Goal: Complete application form: Complete application form

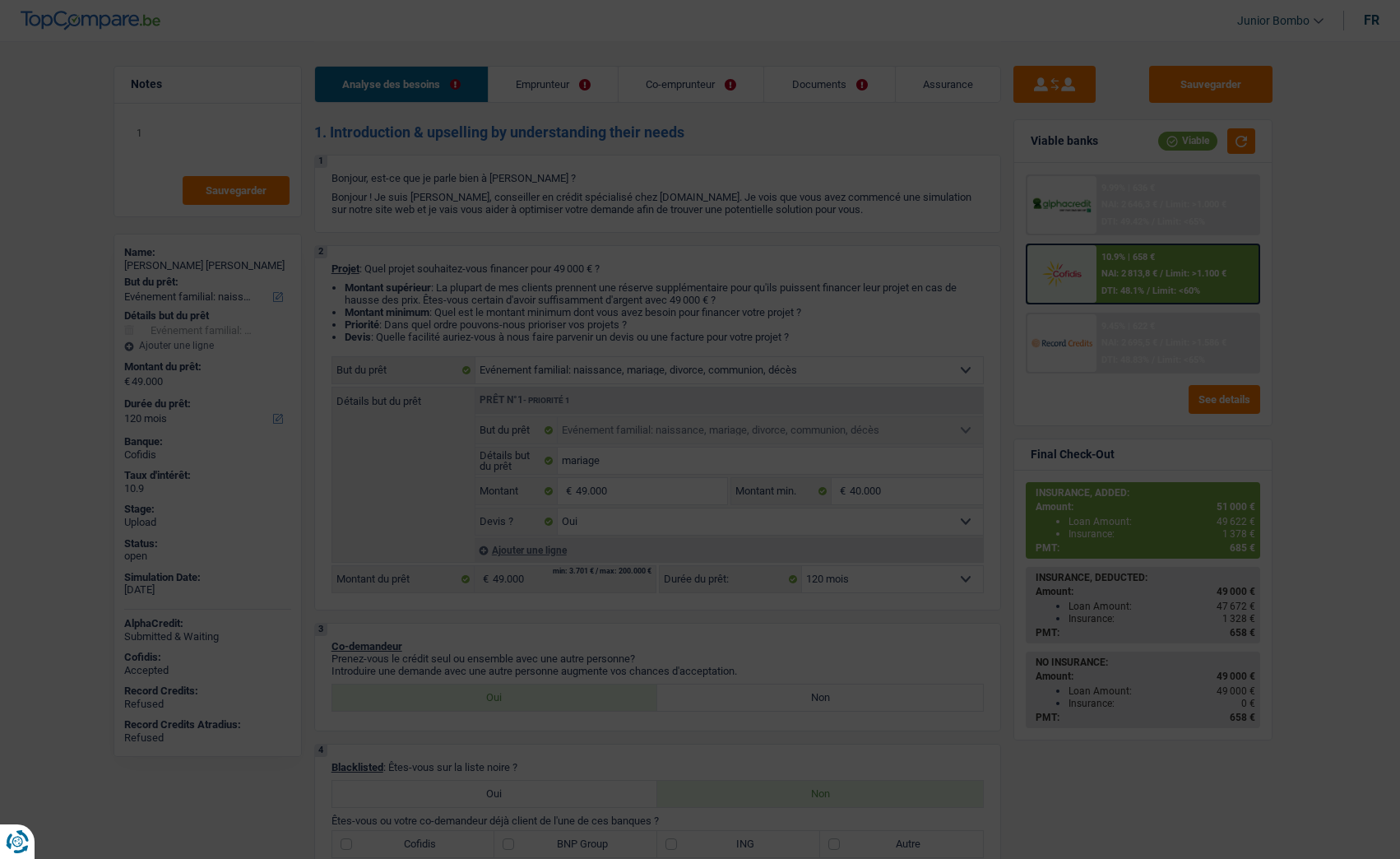
select select "familyEvent"
select select "120"
select select "familyEvent"
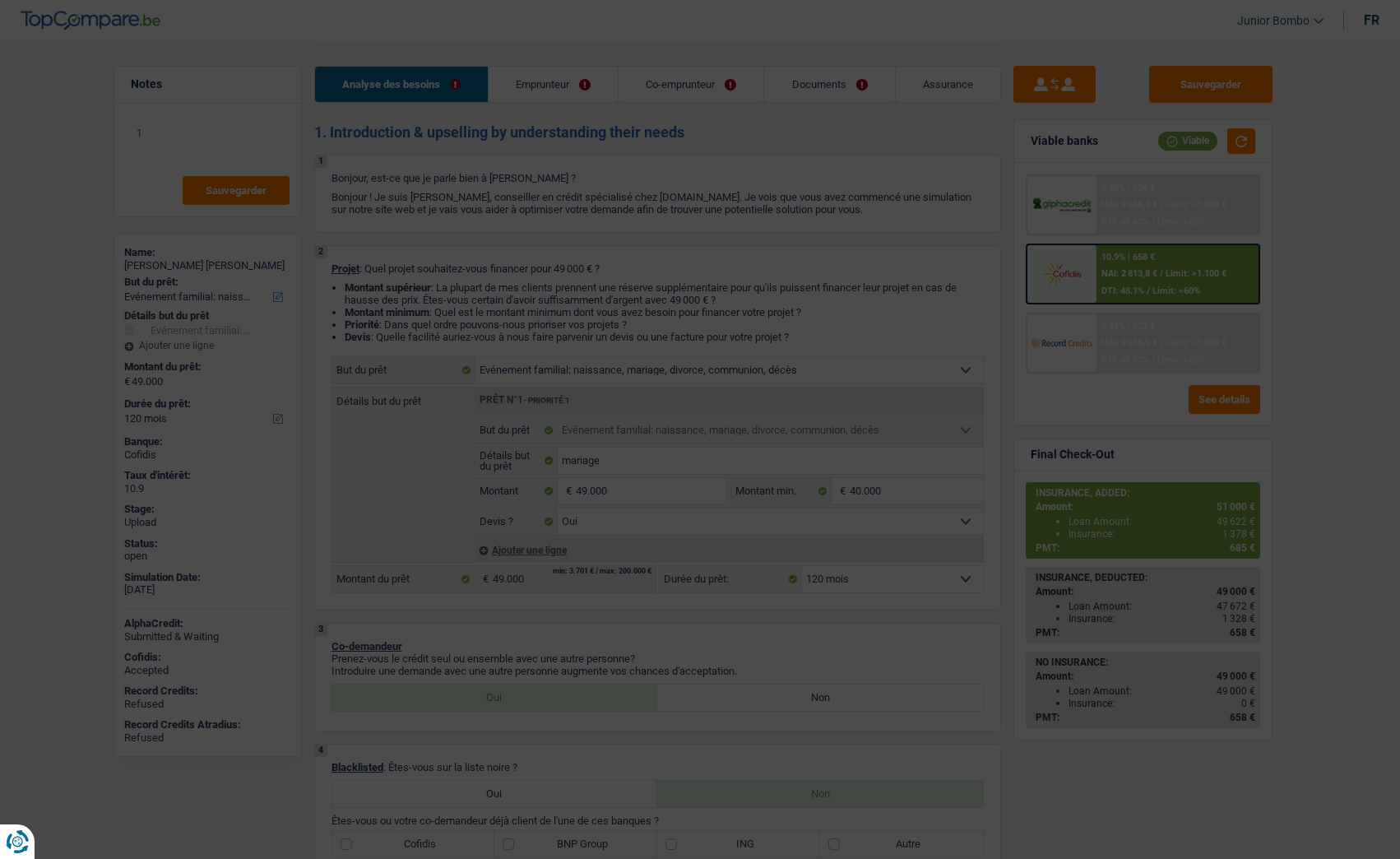
select select "yes"
select select "120"
select select "independent"
select select "privateEmployee"
select select "netSalary"
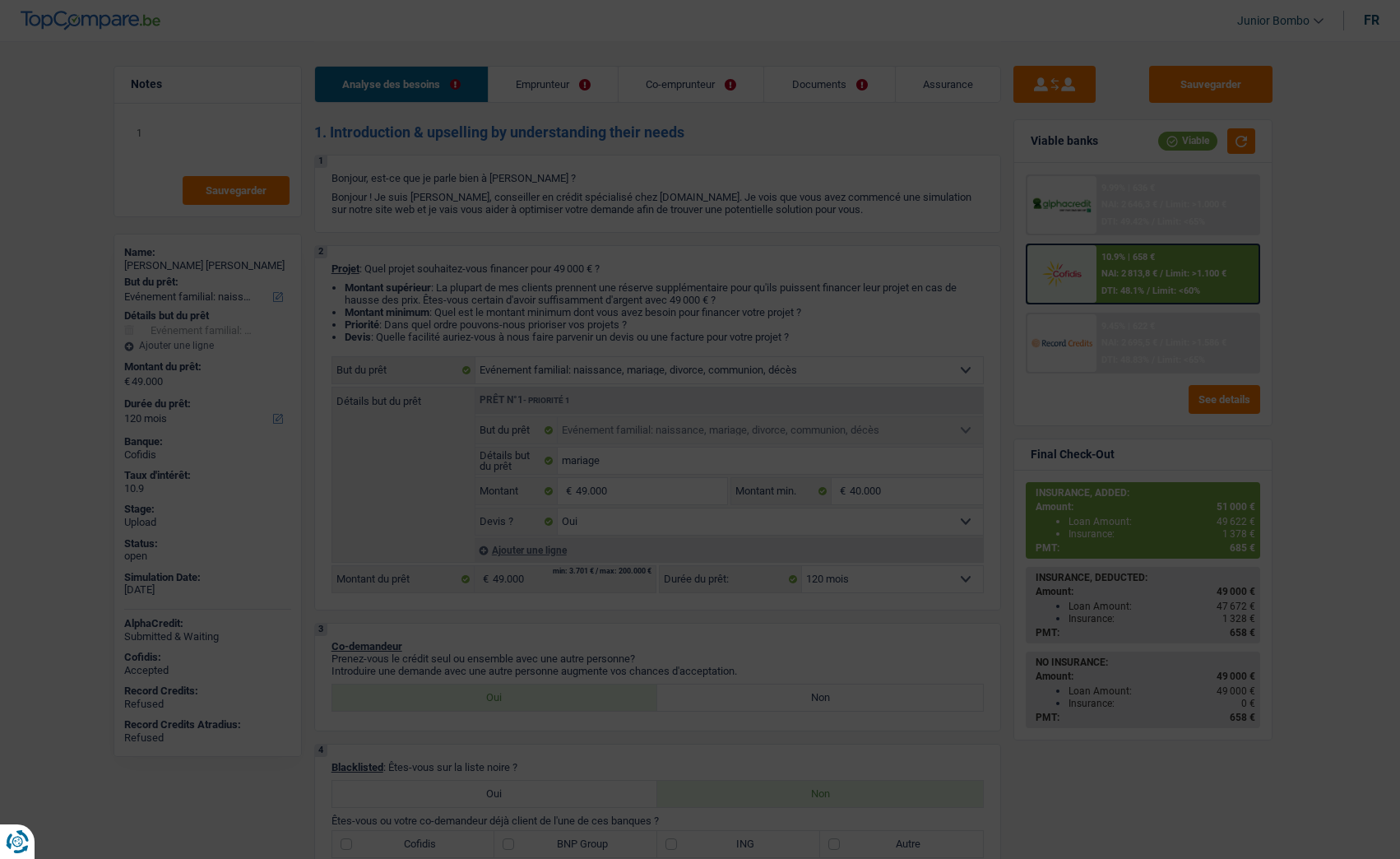
select select "familyAllowances"
select select "netSalary"
select select "mealVouchers"
select select "familyAllowances"
select select "ownerWithMortgage"
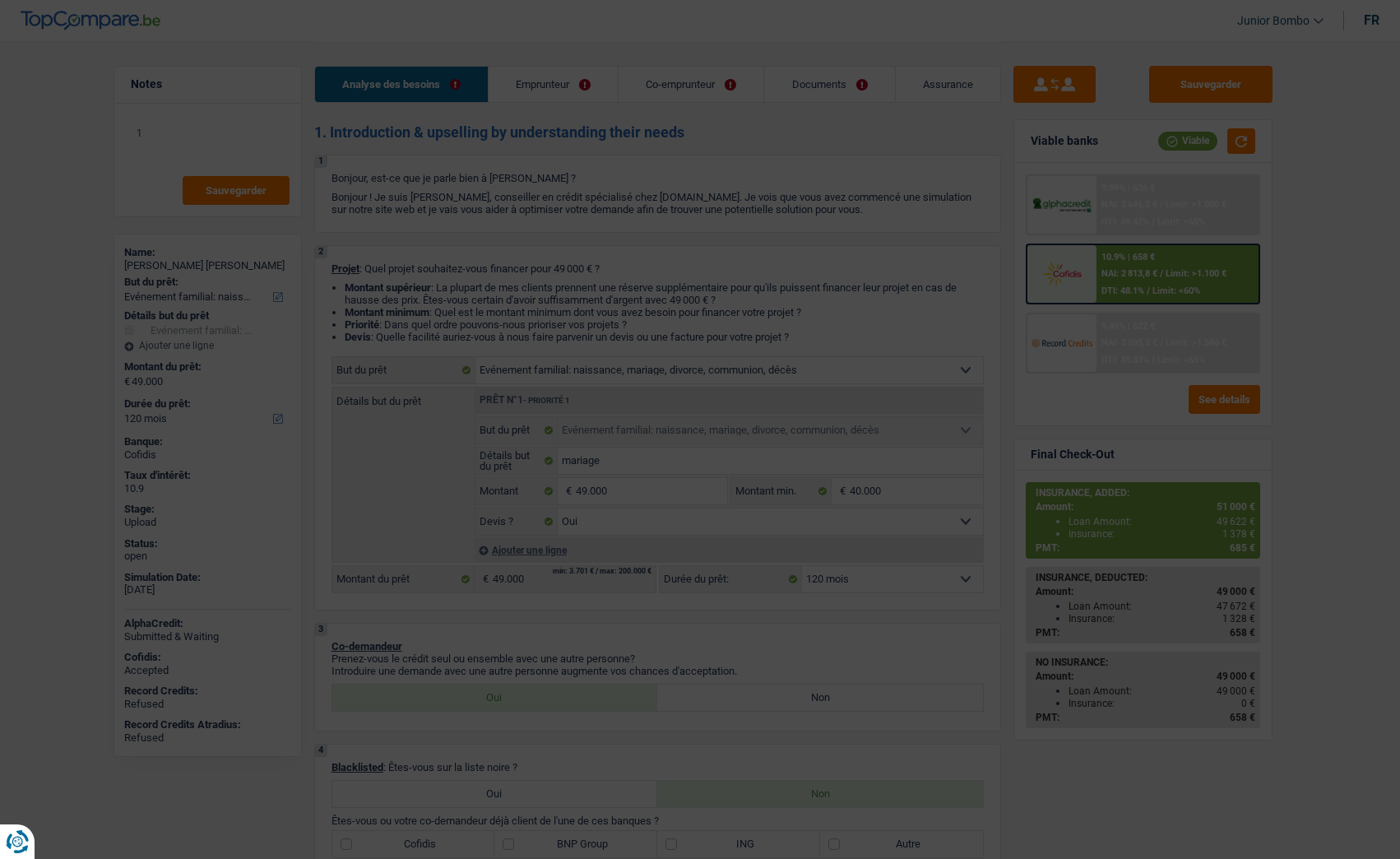
select select "mortgage"
select select "300"
select select "familyEvent"
select select "yes"
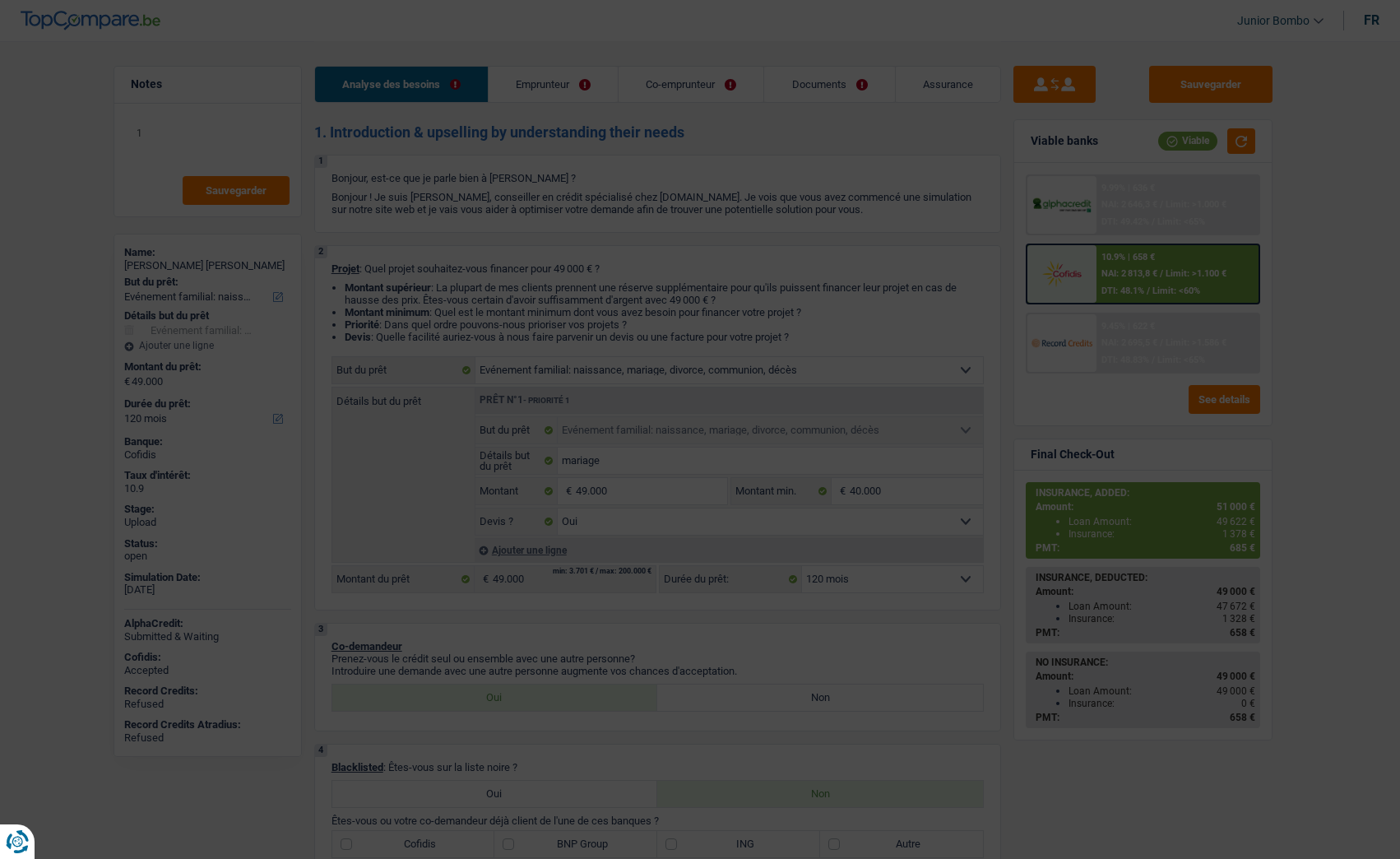
select select "120"
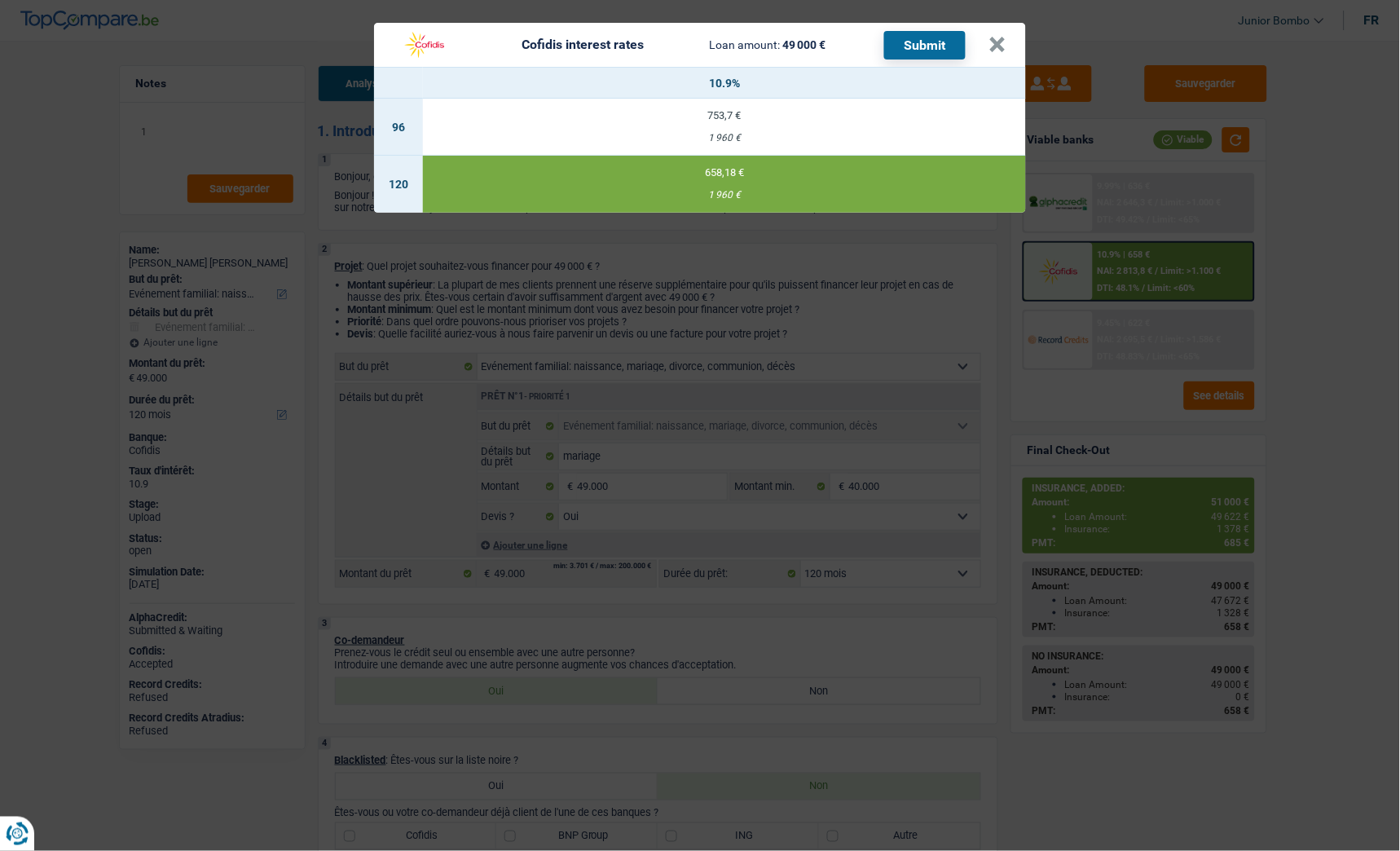
click at [1150, 266] on div "Cofidis interest rates Loan amount: 49 000 € Submit × 10.9% 96 753,7 € 1 960 € …" at bounding box center [700, 426] width 1400 height 851
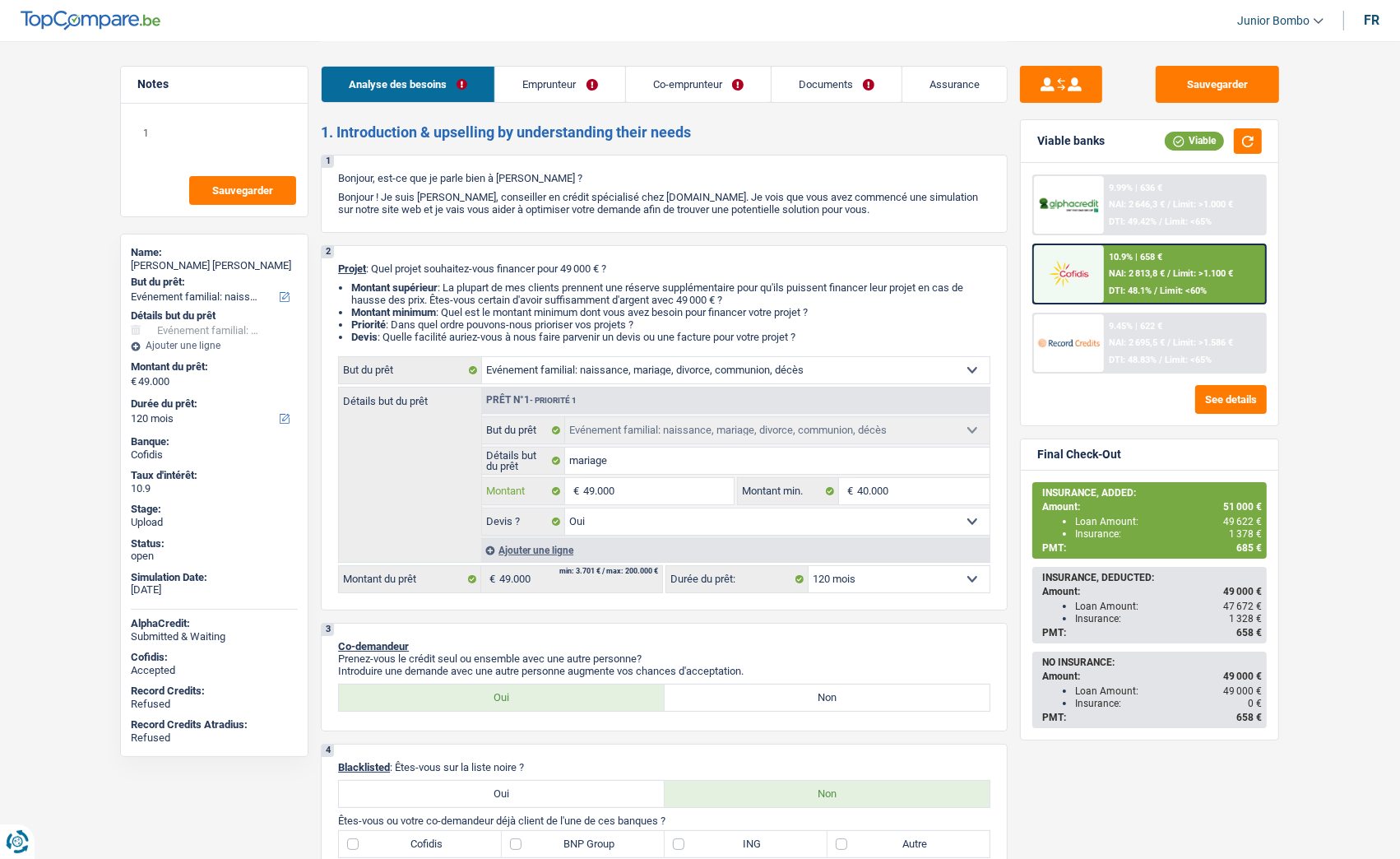
click at [614, 495] on input "49.000" at bounding box center [658, 491] width 151 height 26
click at [614, 492] on input "49.000" at bounding box center [658, 491] width 151 height 26
type input "5"
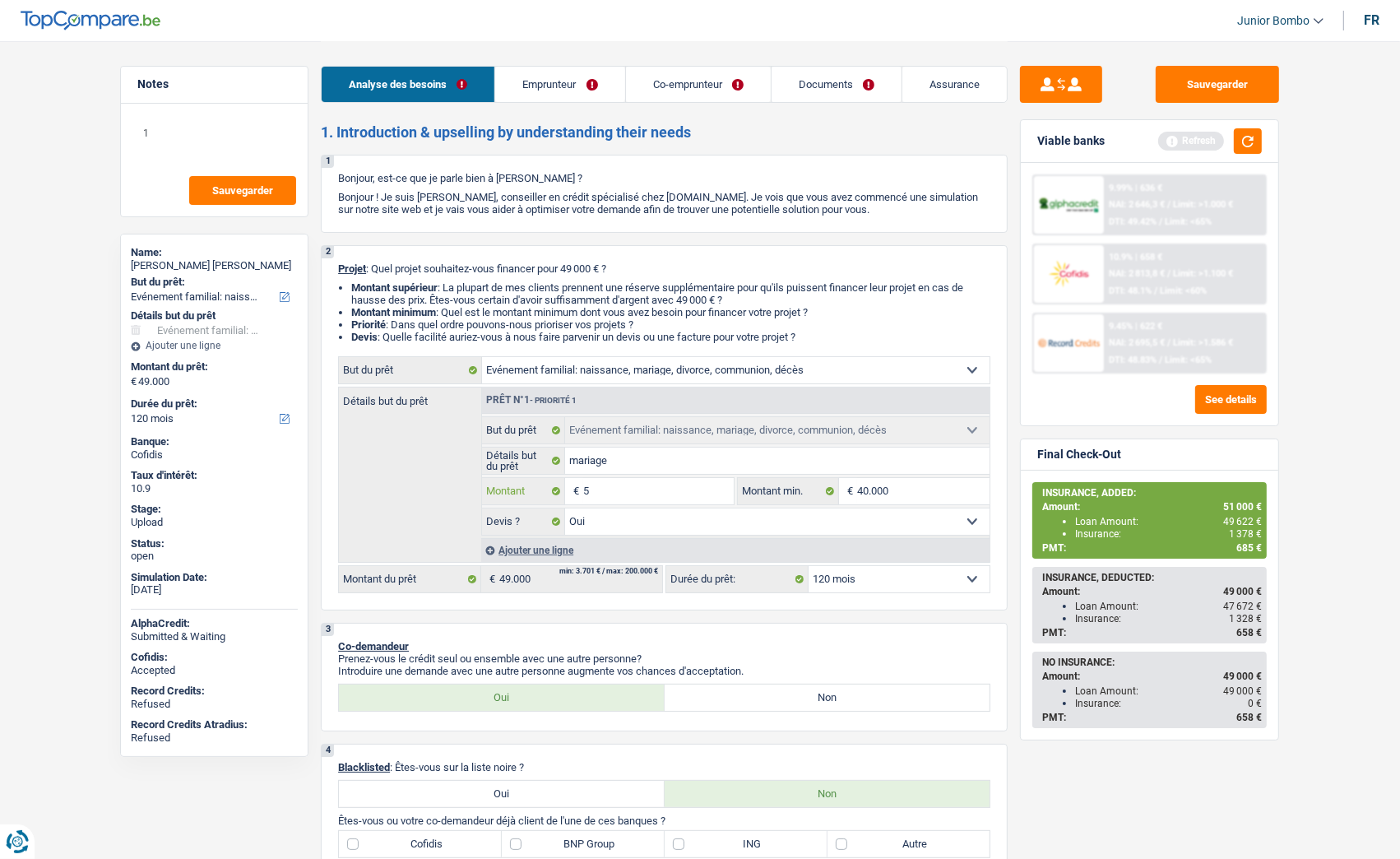
type input "50"
type input "500"
type input "5.000"
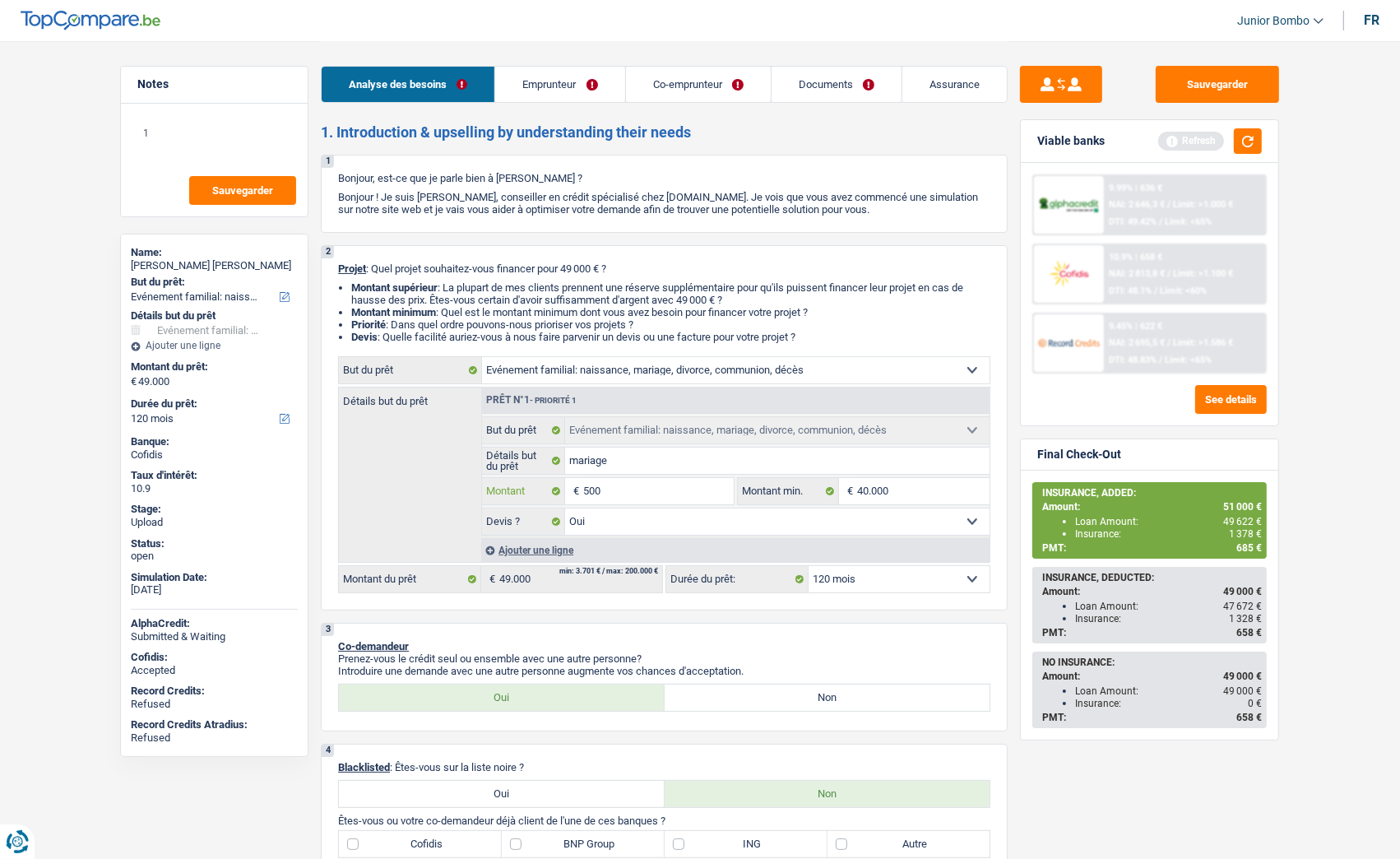
type input "5.000"
type input "50.000"
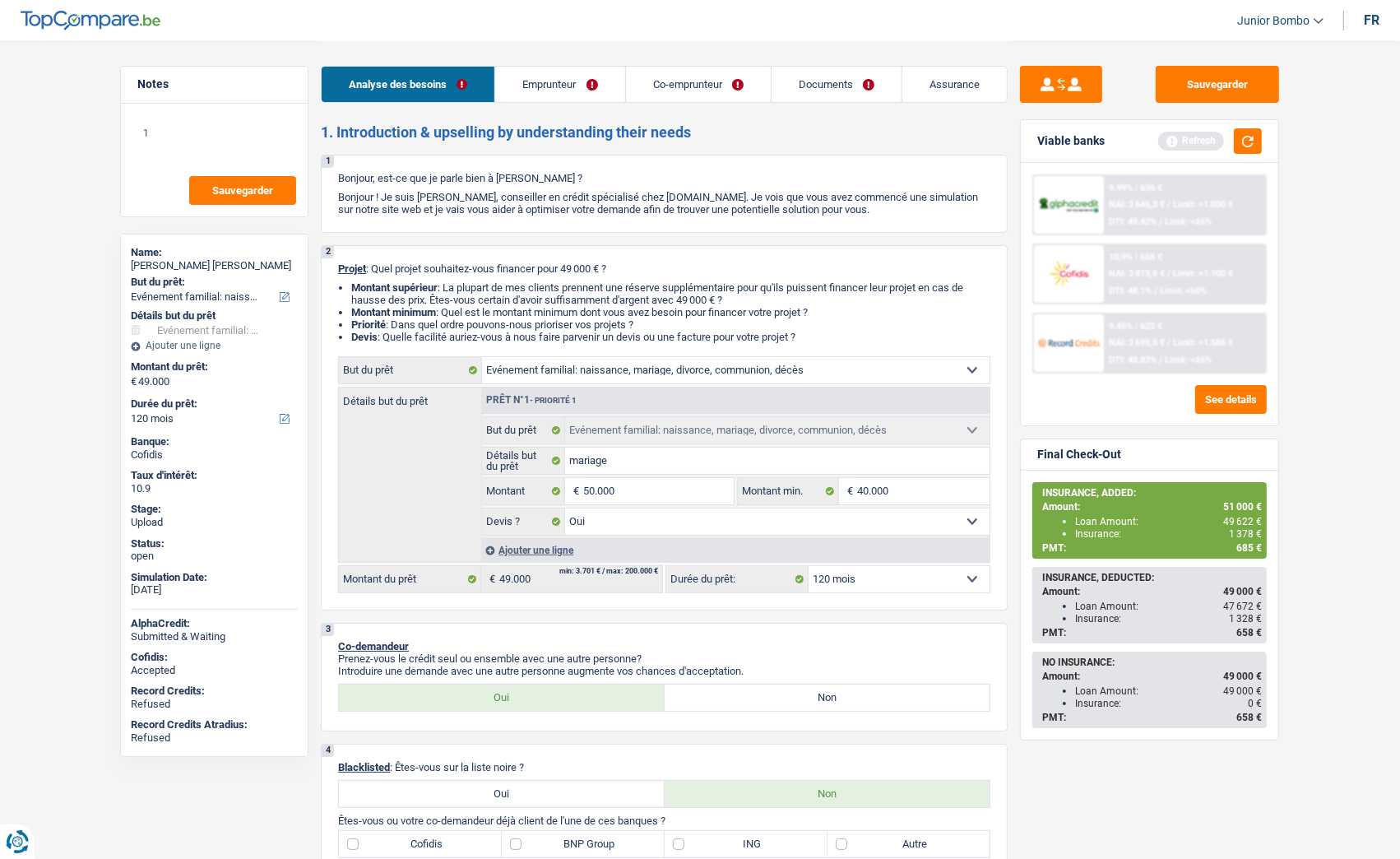
type input "50.000"
select select "144"
type input "50.000"
select select "144"
type input "50.000"
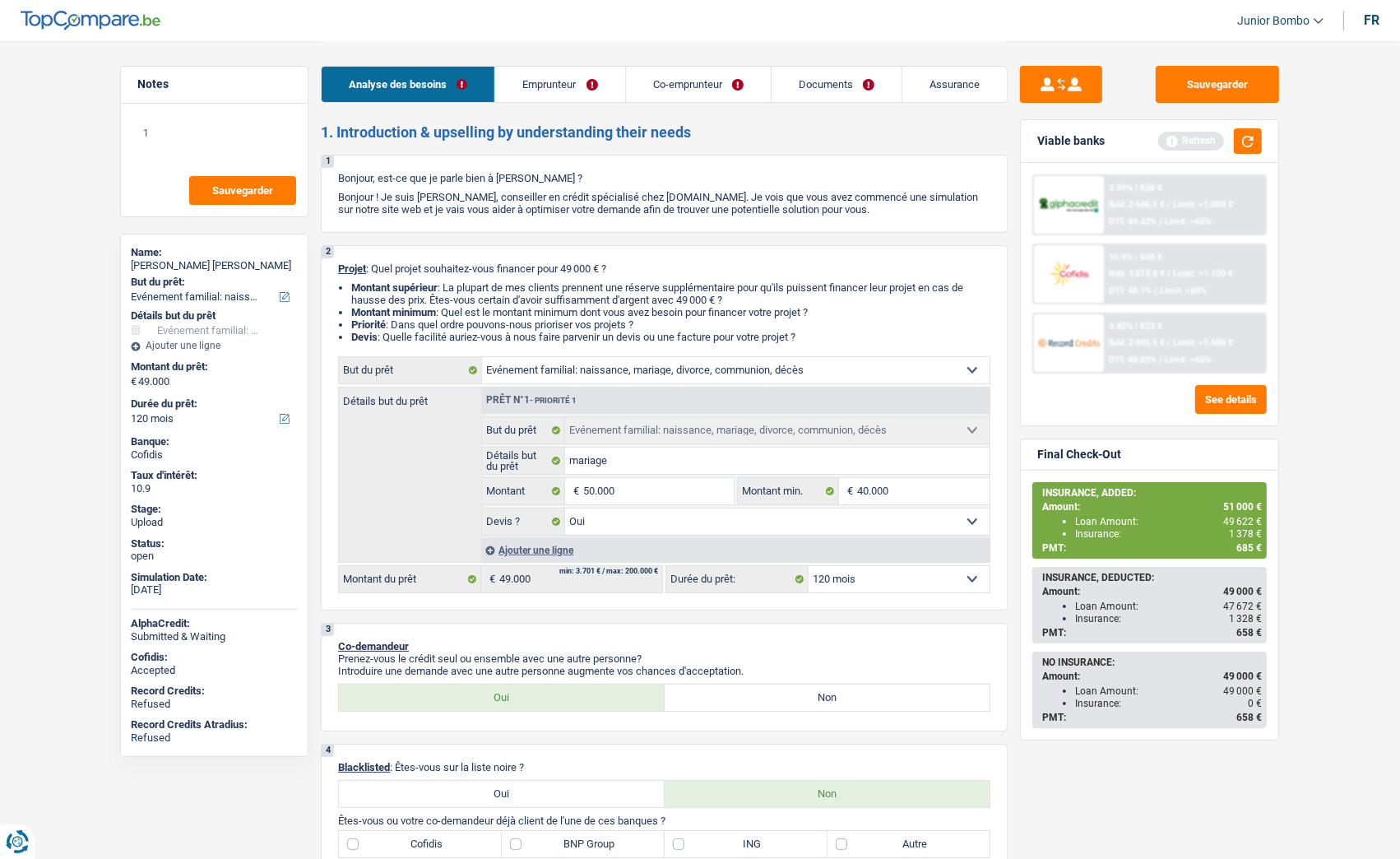
select select "144"
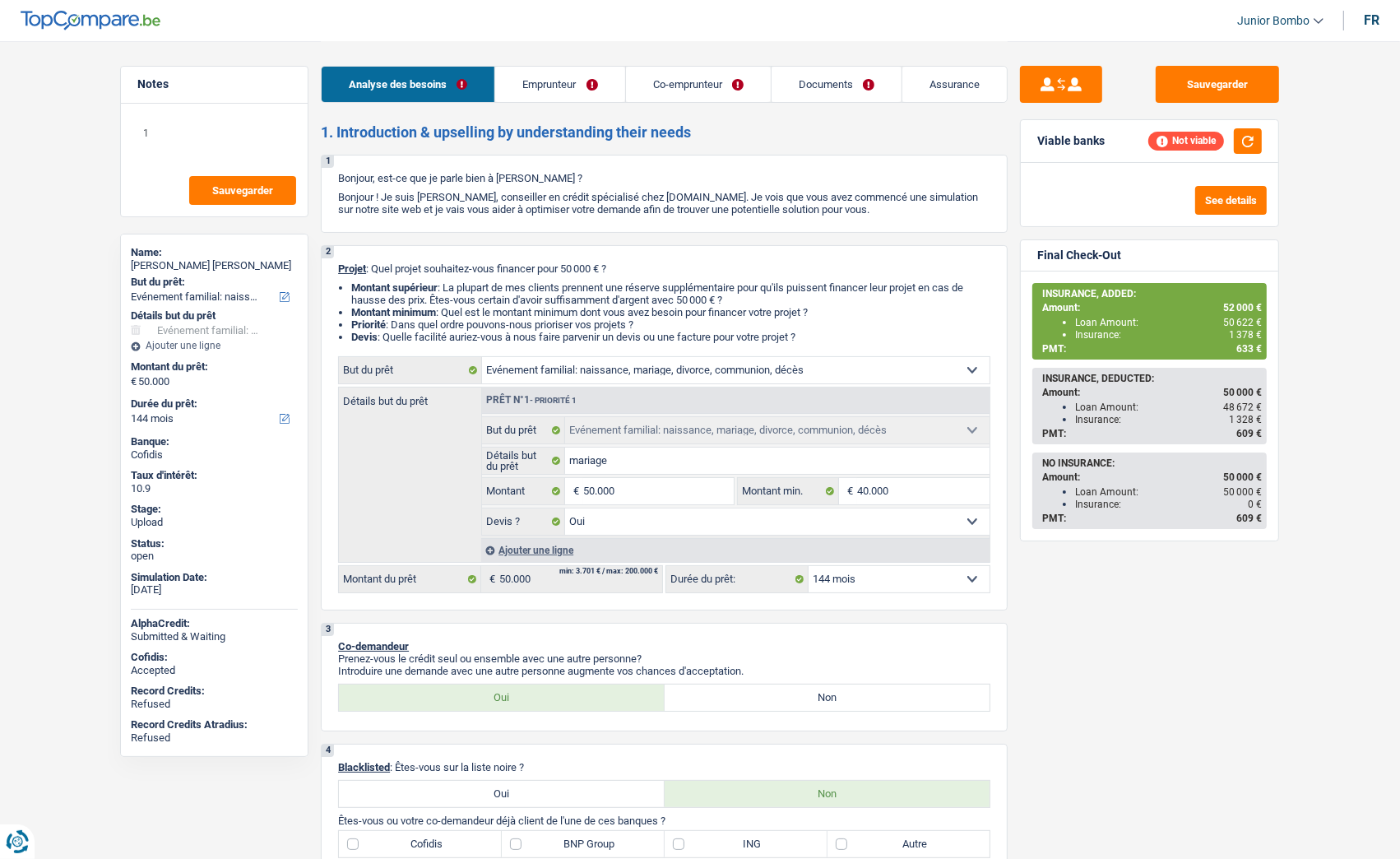
drag, startPoint x: 1172, startPoint y: 406, endPoint x: 1187, endPoint y: 407, distance: 15.0
click at [1176, 406] on div "Loan Amount: 48 672 €" at bounding box center [1168, 407] width 187 height 11
click at [1240, 695] on div "Sauvegarder Viable banks Not viable See details Final Check-Out INSURANCE, ADDE…" at bounding box center [1150, 449] width 284 height 766
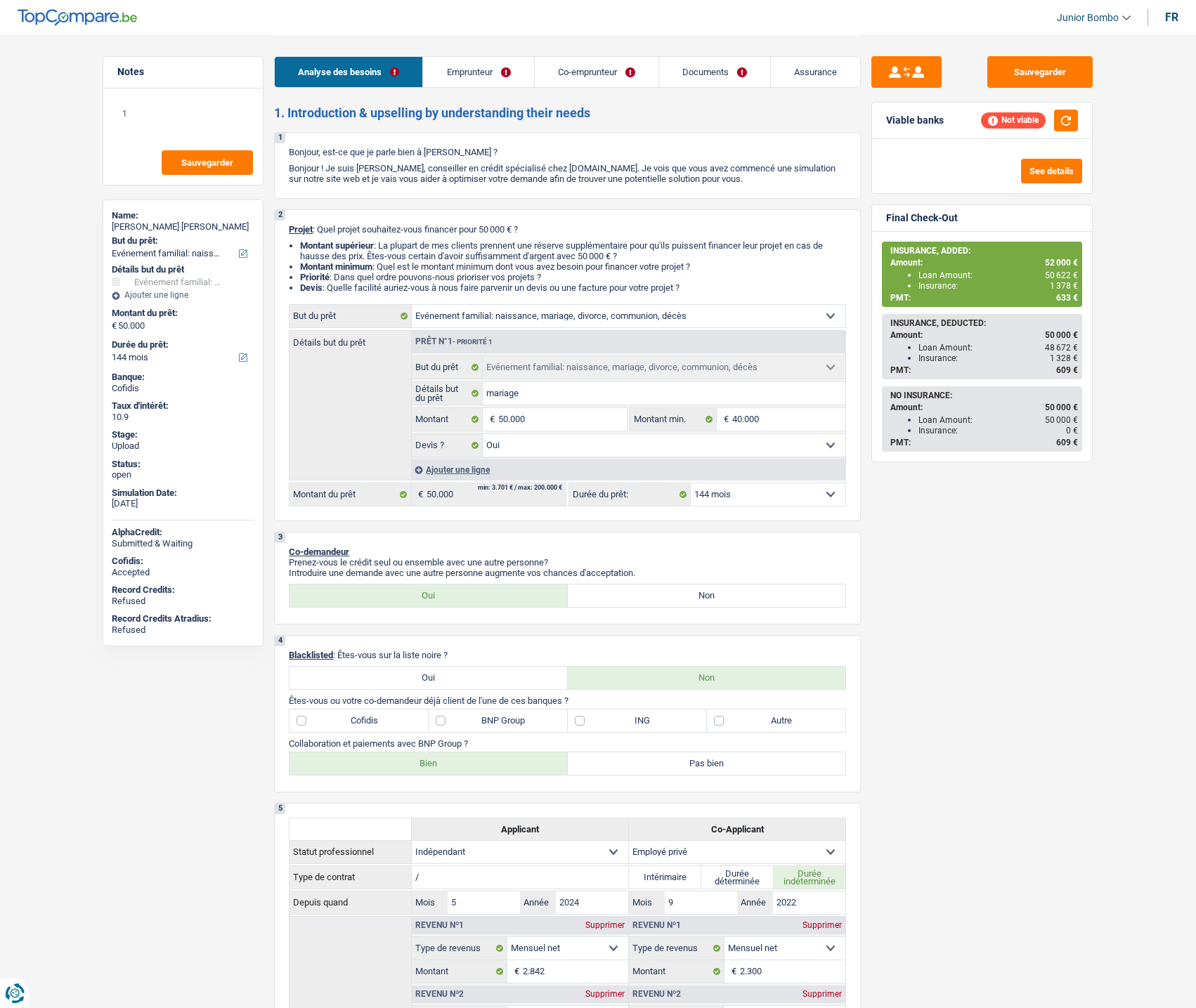
select select "familyEvent"
select select "144"
select select "familyEvent"
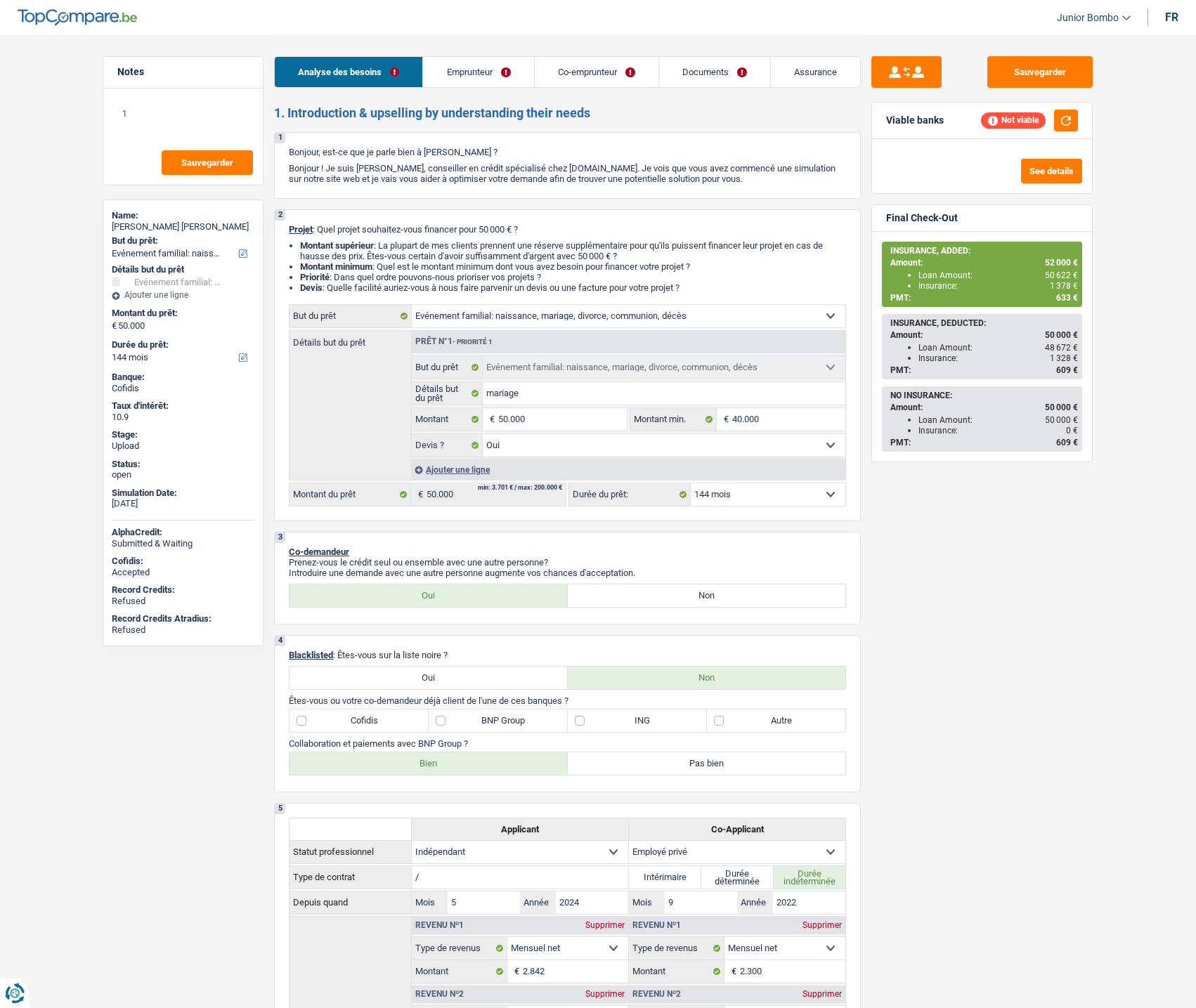
select select "yes"
select select "144"
select select "independent"
select select "privateEmployee"
select select "netSalary"
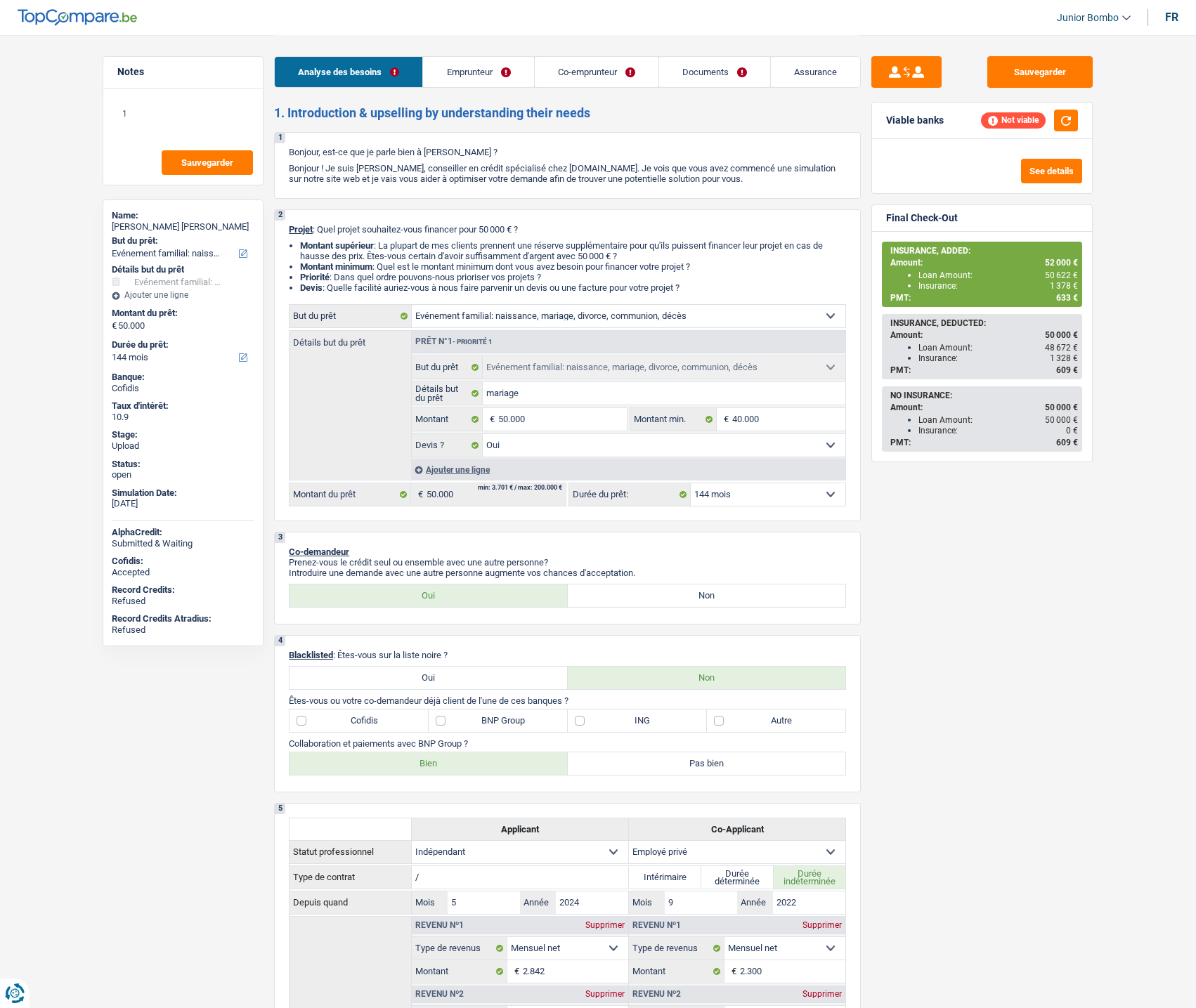
select select "familyAllowances"
select select "netSalary"
select select "mealVouchers"
select select "familyAllowances"
select select "ownerWithMortgage"
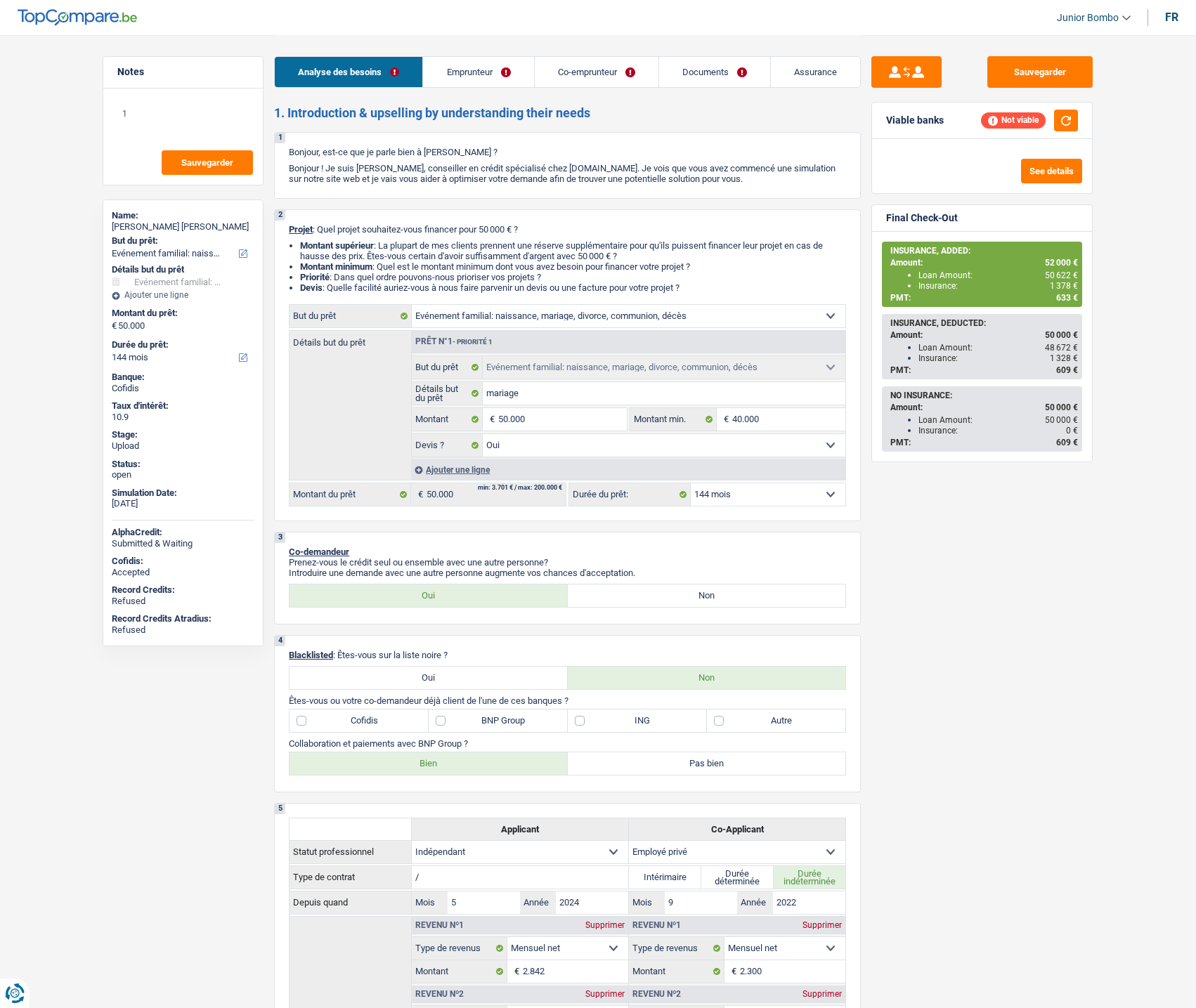
select select "mortgage"
select select "300"
select select "familyEvent"
select select "yes"
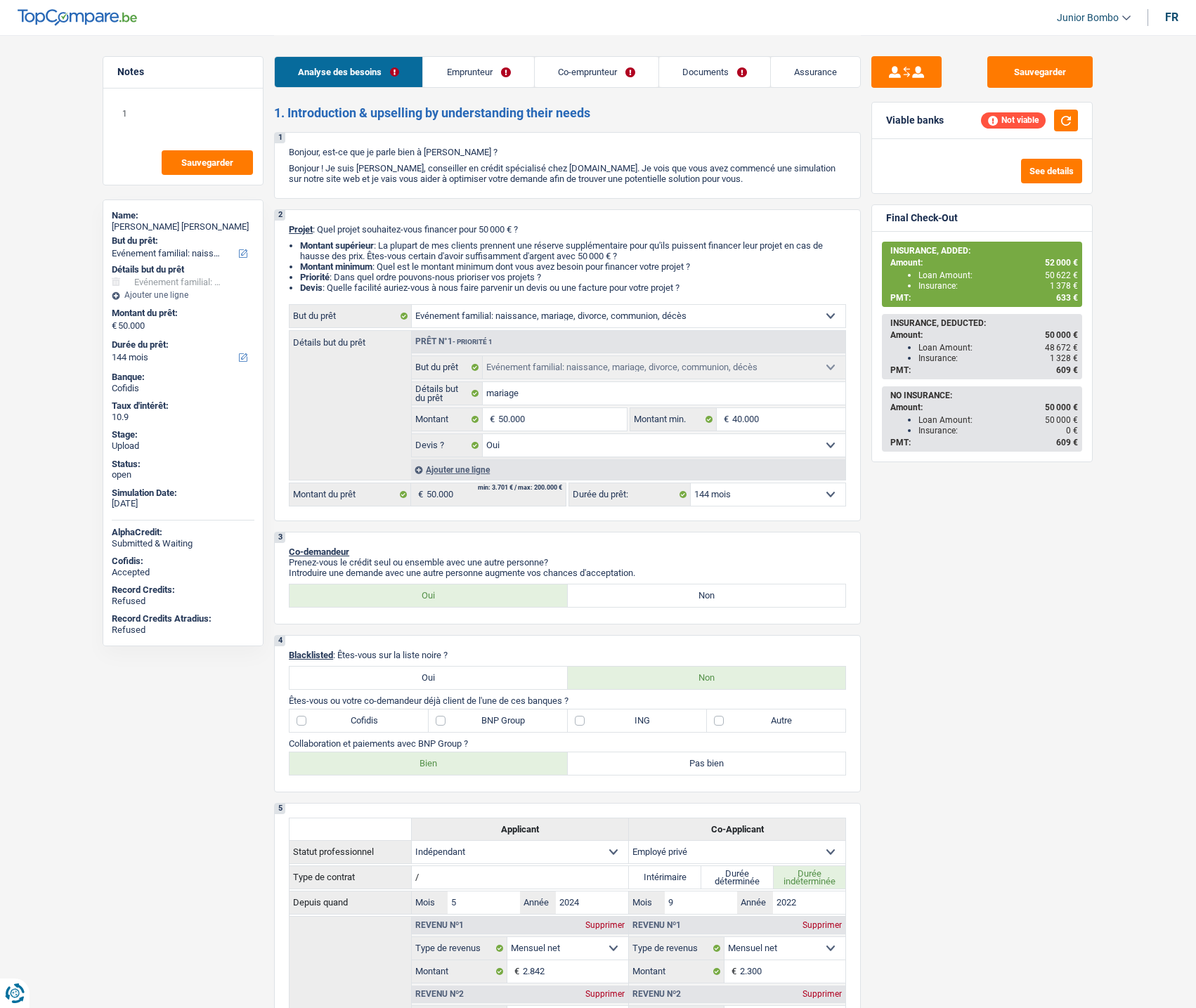
select select "144"
click at [1017, 286] on div "Insurance: 1 378 €" at bounding box center [998, 285] width 160 height 10
click at [1000, 264] on div "Amount: 52 000 €" at bounding box center [984, 262] width 188 height 10
click at [1066, 118] on button "button" at bounding box center [1066, 120] width 24 height 22
click at [1057, 160] on button "See details" at bounding box center [1051, 171] width 61 height 25
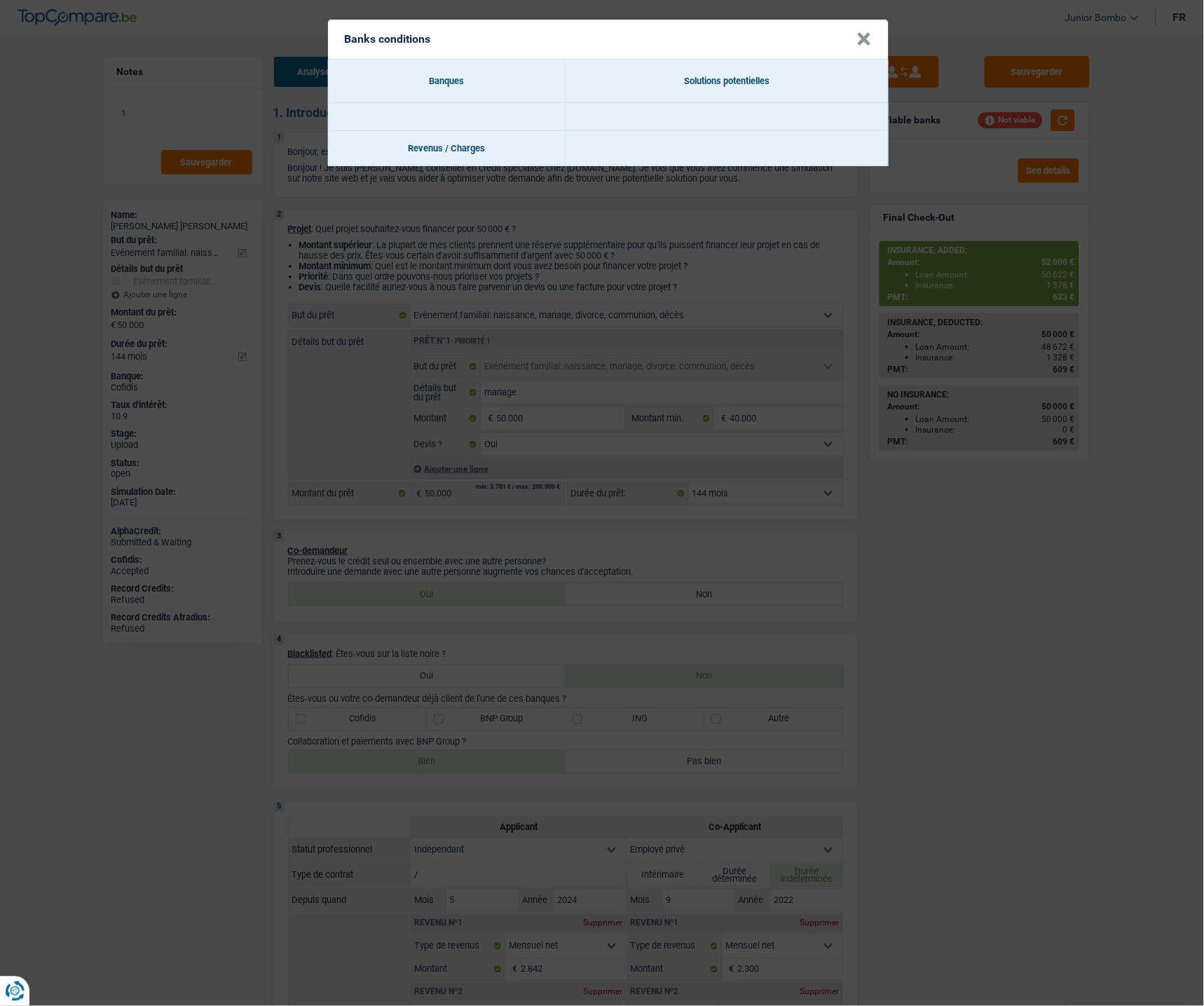
click at [459, 91] on th "Banques" at bounding box center [447, 81] width 238 height 44
click at [439, 131] on td "Revenus / Charges" at bounding box center [447, 148] width 238 height 35
click at [862, 32] on button "×" at bounding box center [865, 39] width 15 height 14
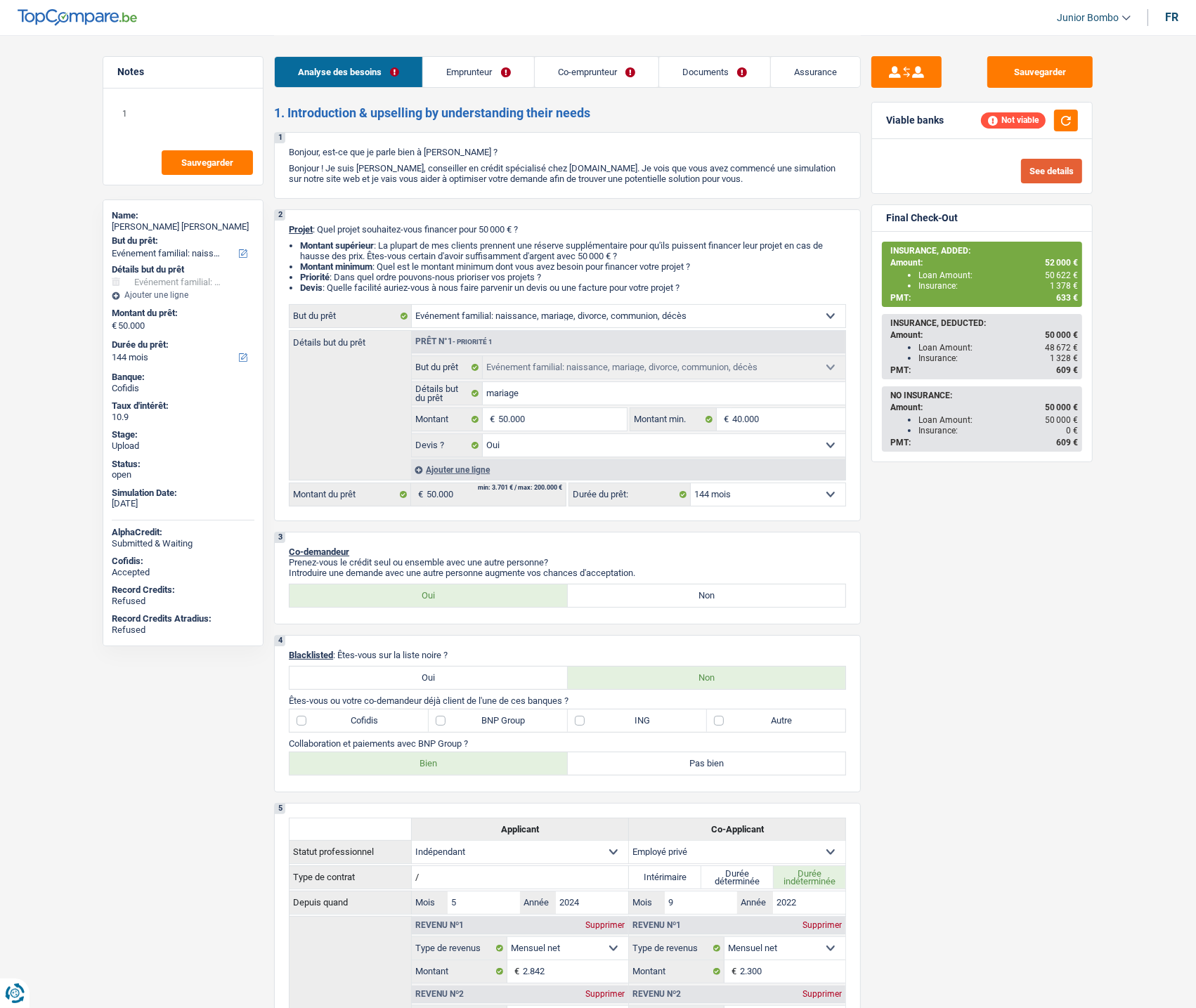
click at [1042, 170] on button "See details" at bounding box center [1051, 171] width 61 height 25
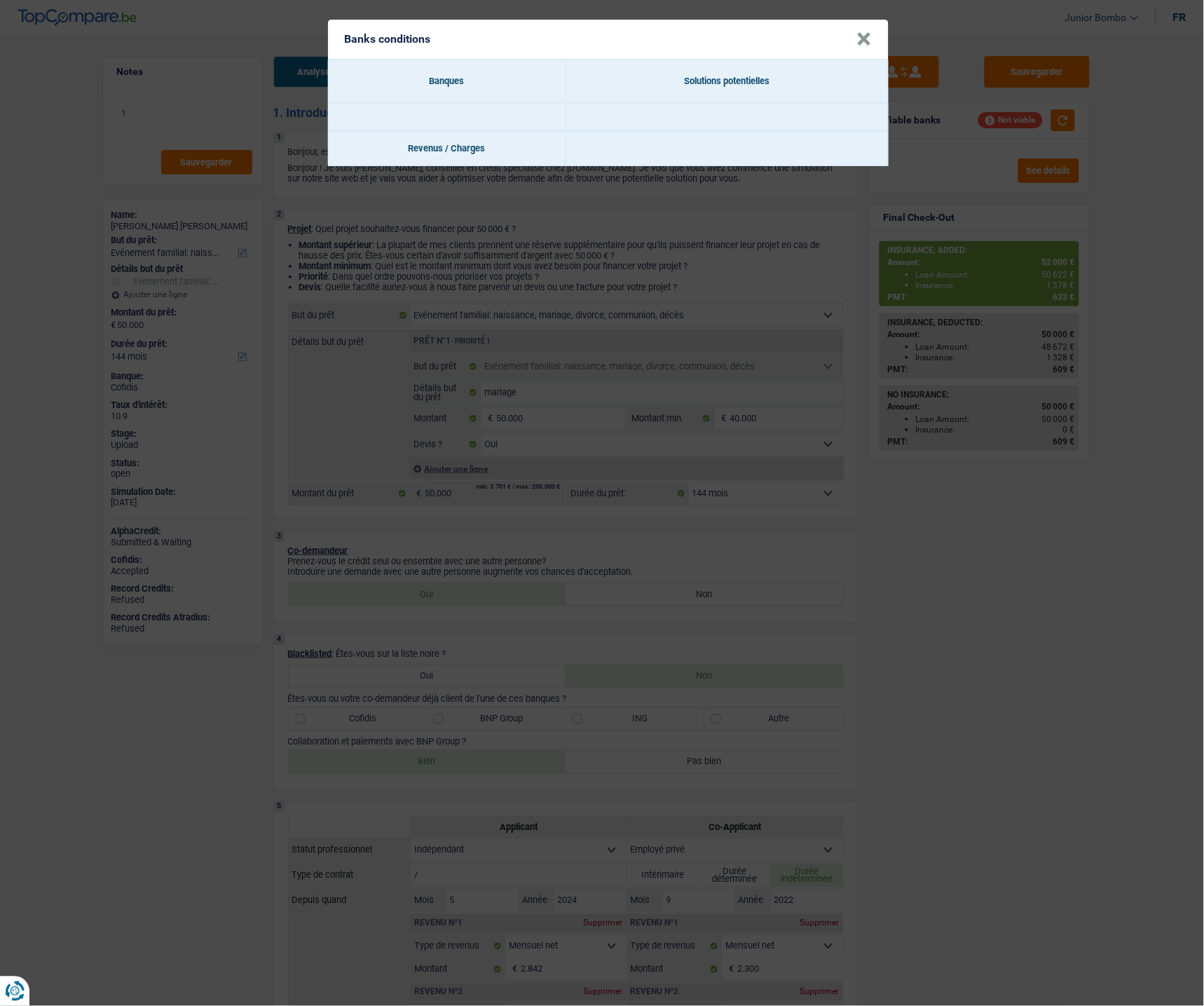
click at [868, 38] on button "×" at bounding box center [865, 39] width 15 height 14
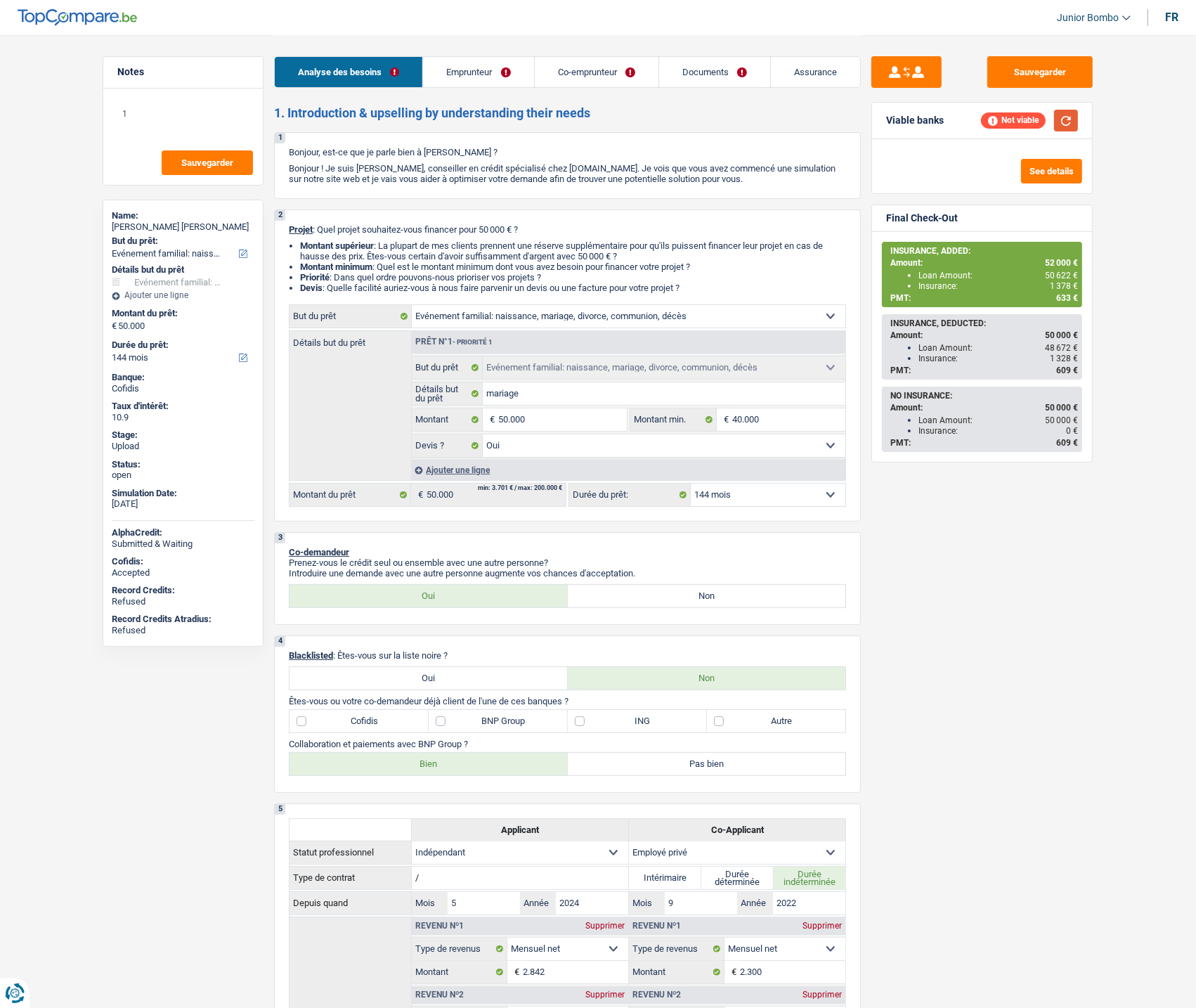
click at [1069, 124] on button "button" at bounding box center [1066, 121] width 24 height 22
click at [700, 65] on link "Documents" at bounding box center [714, 72] width 111 height 30
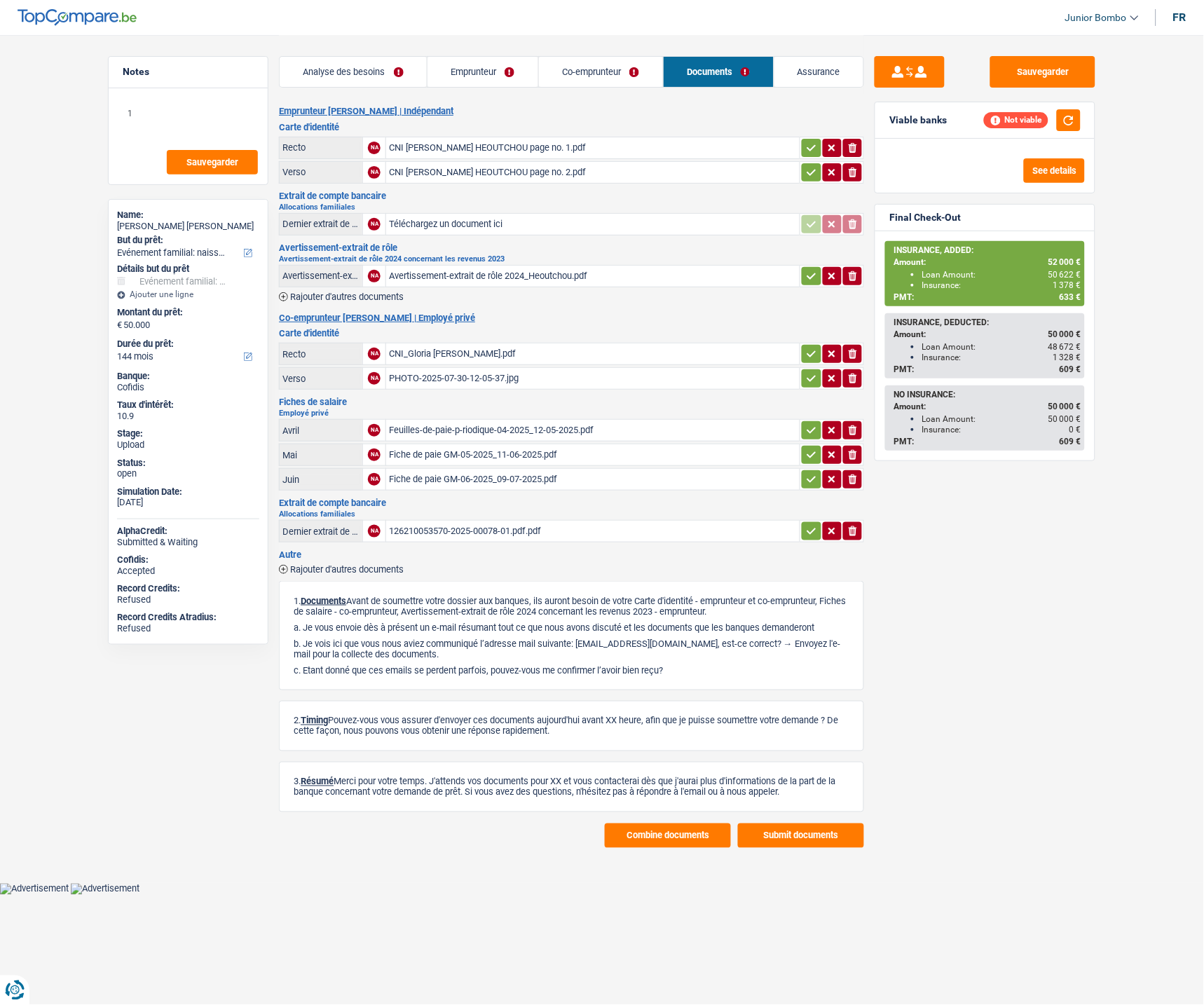
click at [690, 831] on button "Combine documents" at bounding box center [668, 835] width 126 height 25
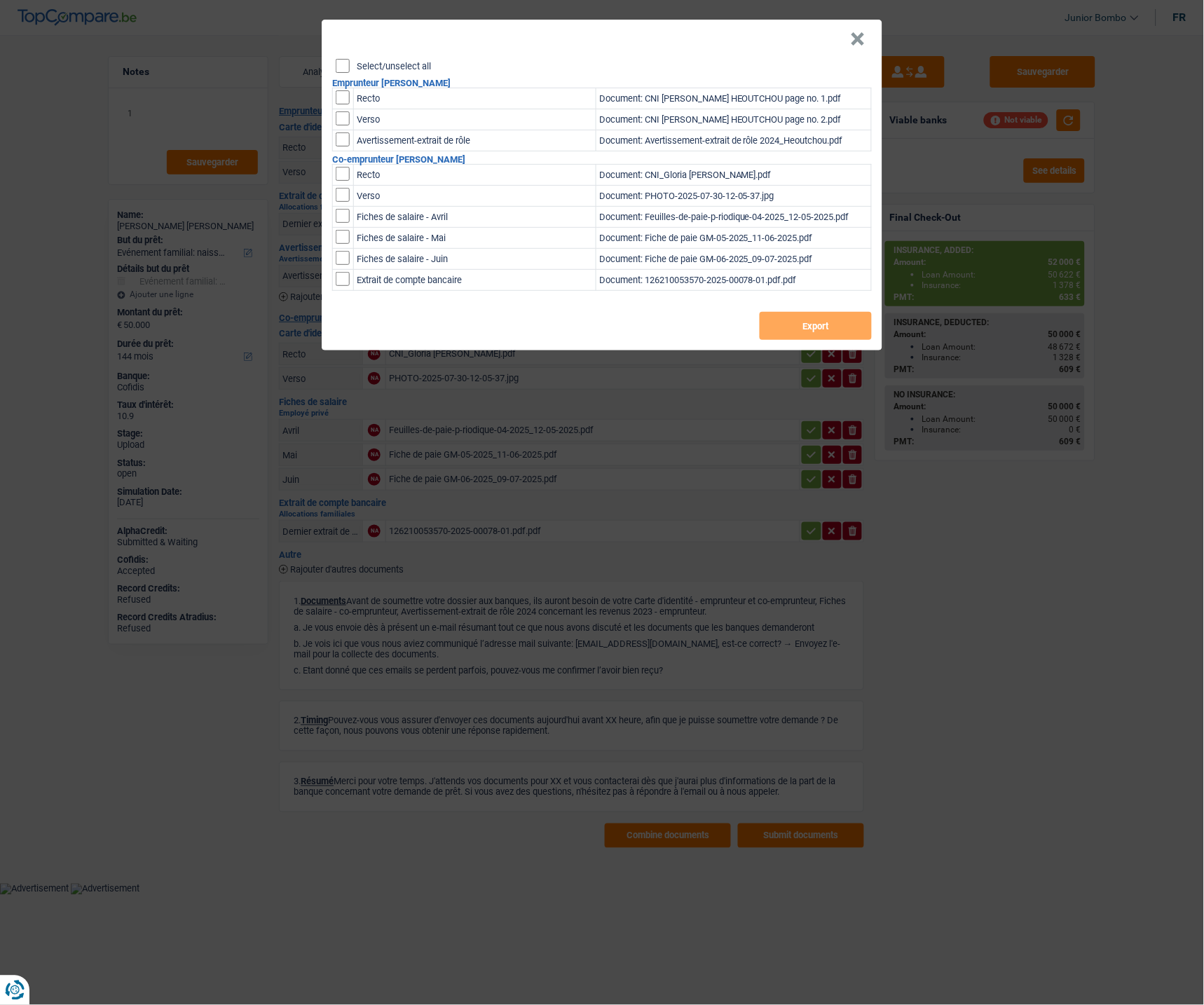
click at [346, 98] on input "checkbox" at bounding box center [342, 97] width 14 height 14
checkbox input "true"
click at [348, 112] on input "checkbox" at bounding box center [342, 118] width 14 height 14
checkbox input "true"
click at [349, 177] on input "checkbox" at bounding box center [342, 174] width 14 height 14
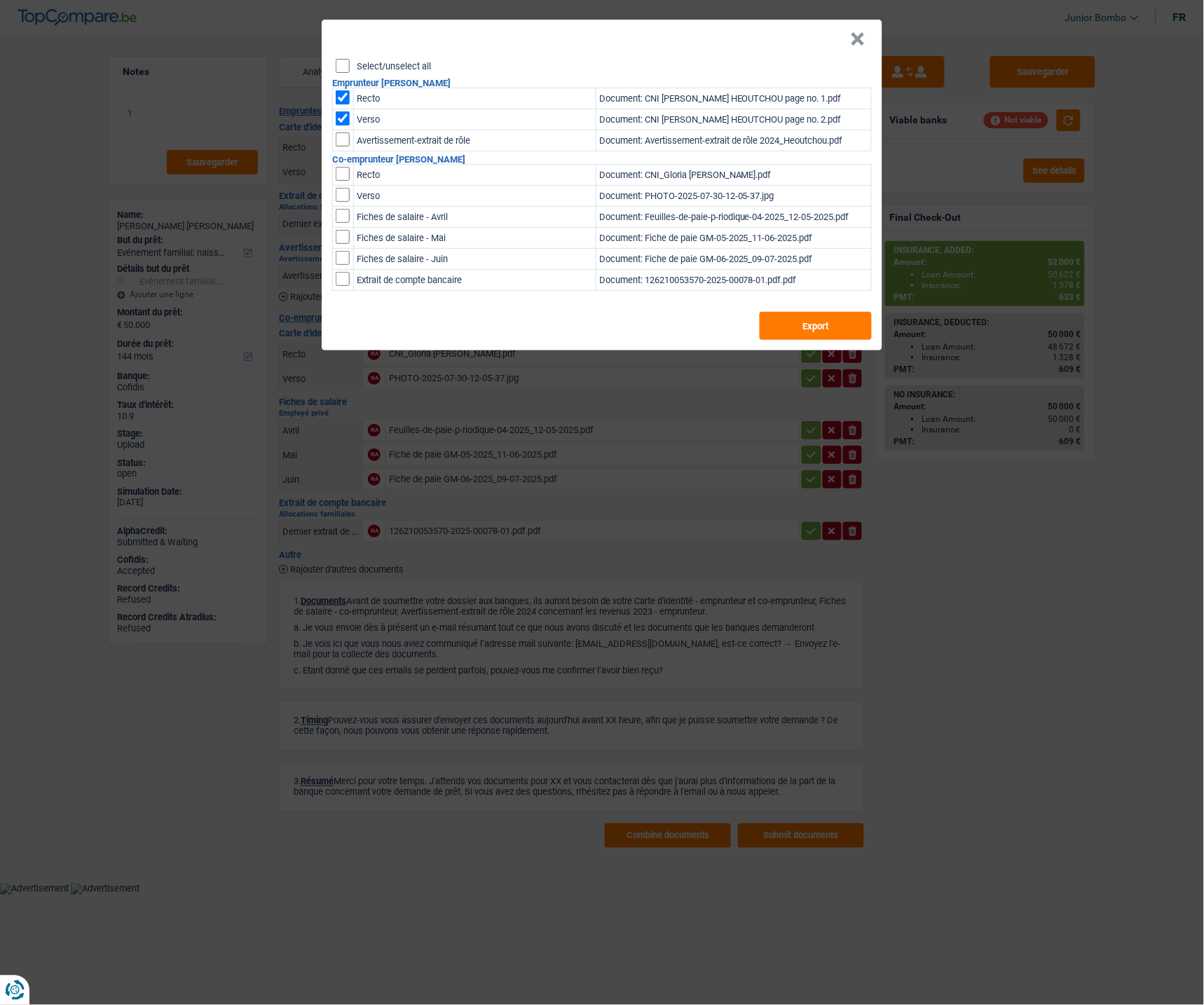
checkbox input "true"
click at [349, 189] on input "checkbox" at bounding box center [342, 195] width 14 height 14
checkbox input "true"
drag, startPoint x: 852, startPoint y: 338, endPoint x: 842, endPoint y: 337, distance: 10.0
click at [851, 338] on button "Export" at bounding box center [815, 325] width 112 height 28
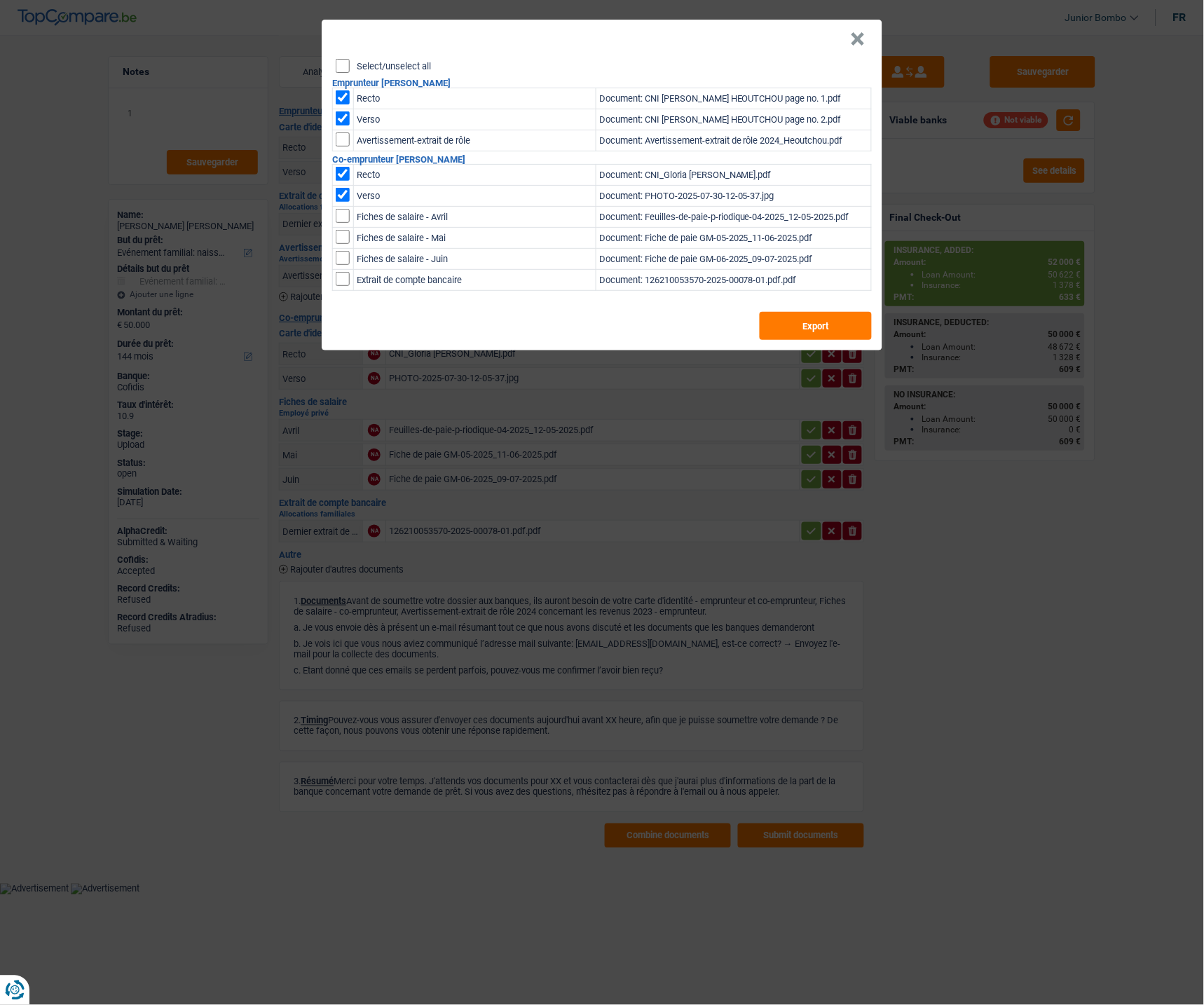
click at [861, 37] on button "×" at bounding box center [858, 39] width 15 height 14
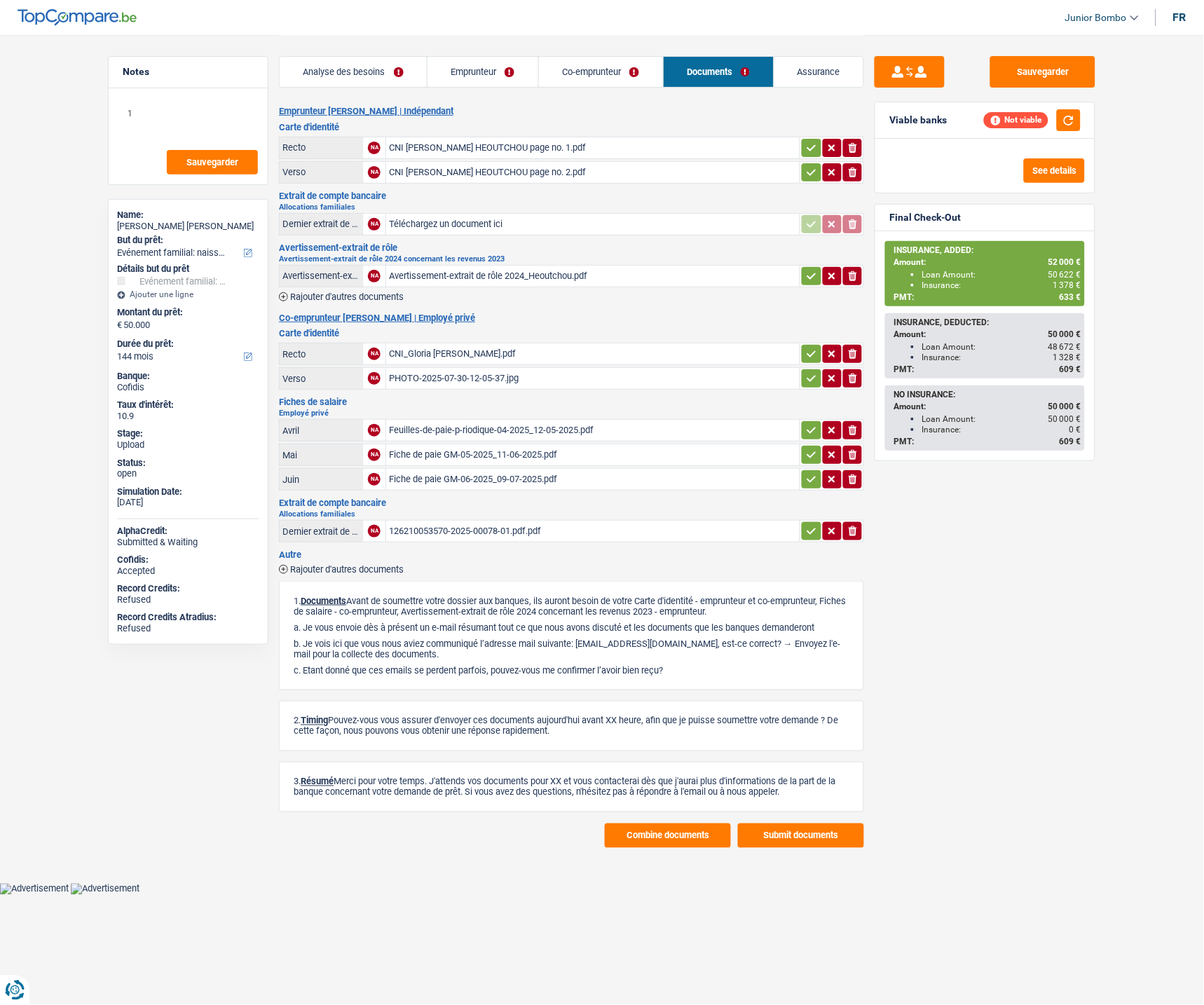
click at [1082, 106] on div "Viable banks Not viable" at bounding box center [985, 120] width 219 height 37
click at [1072, 113] on button "button" at bounding box center [1069, 120] width 24 height 22
click at [1055, 169] on button "See details" at bounding box center [1054, 171] width 61 height 25
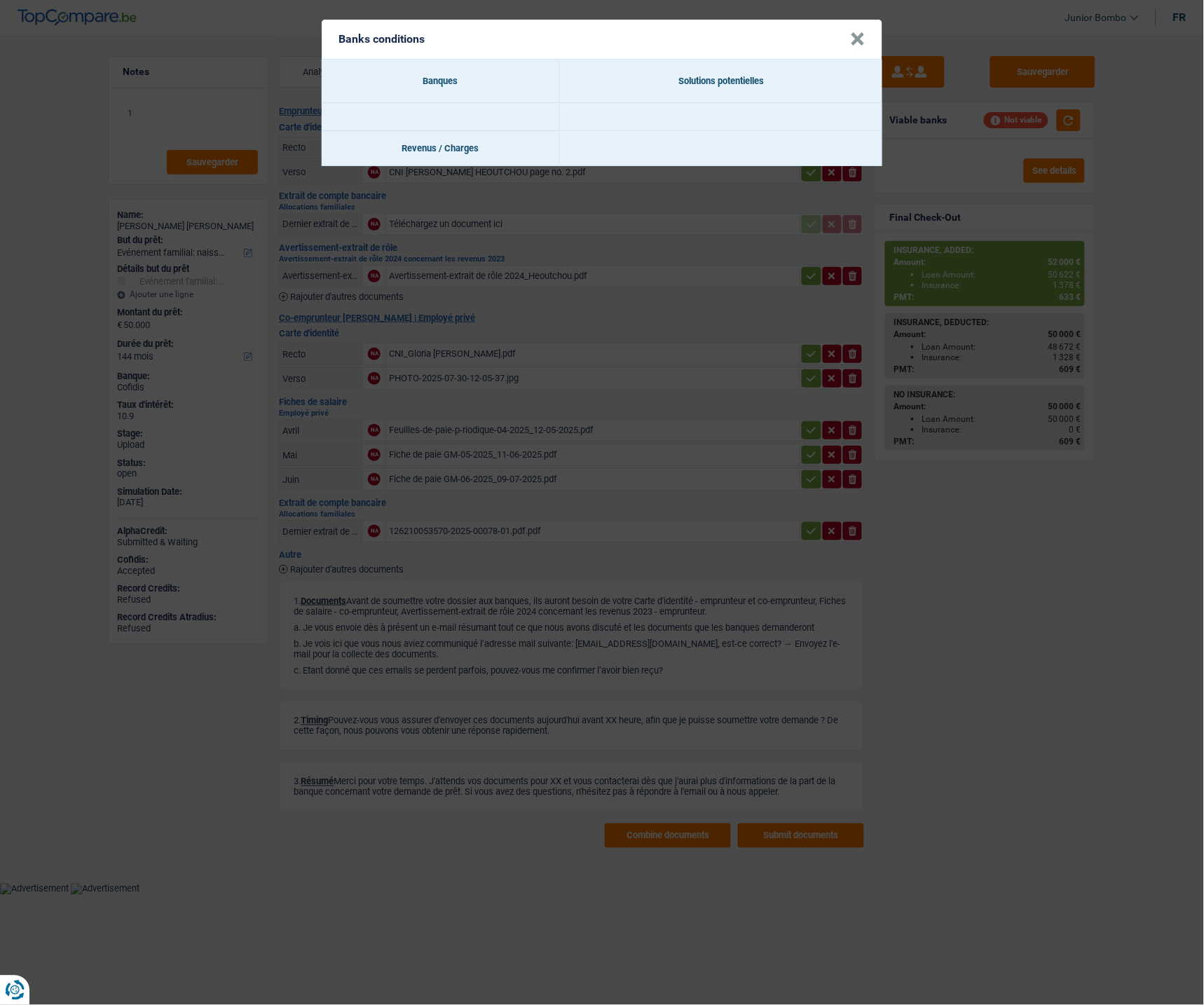
click at [433, 82] on th "Banques" at bounding box center [440, 81] width 238 height 44
click at [852, 38] on button "×" at bounding box center [858, 39] width 15 height 14
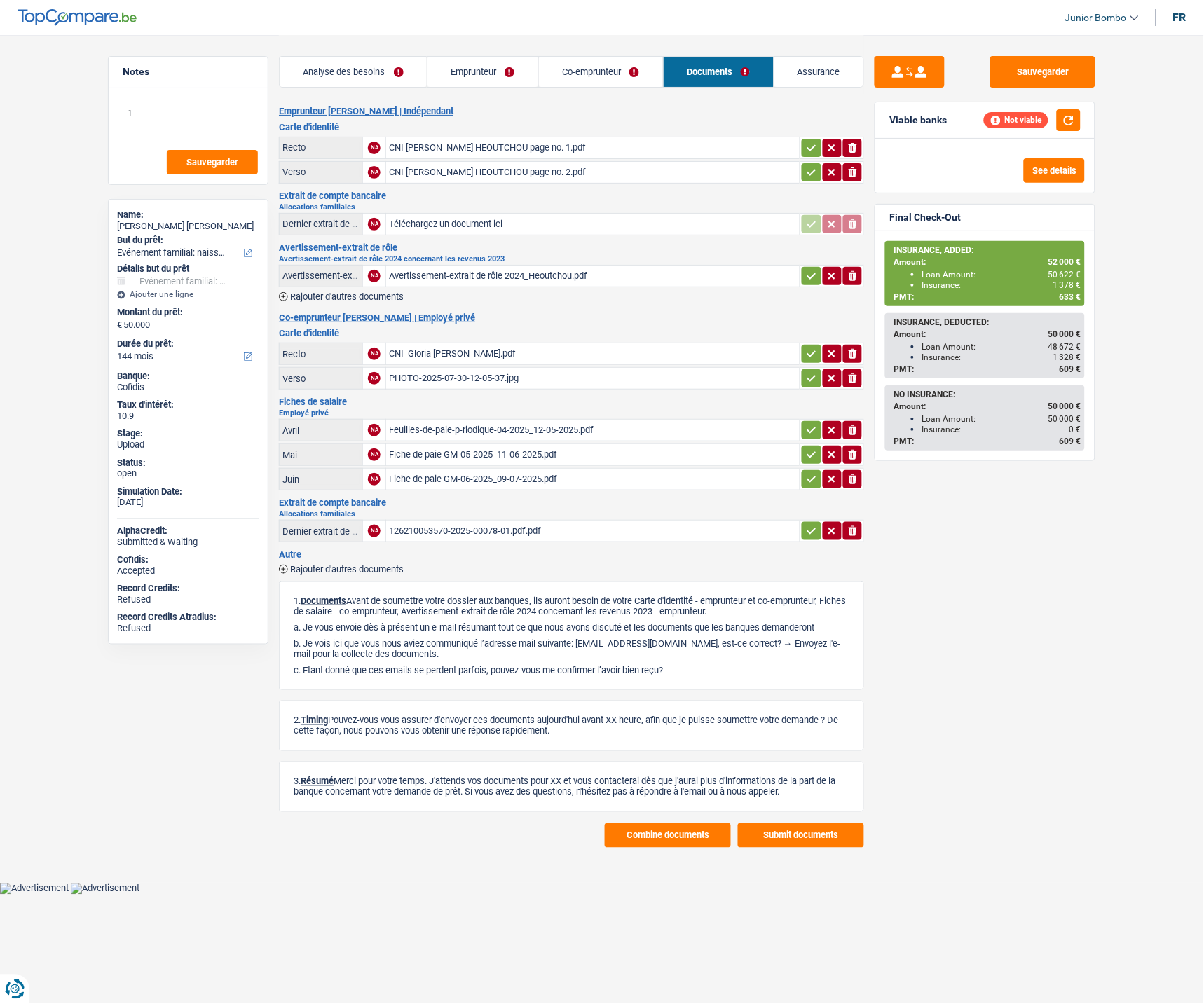
click at [481, 74] on link "Emprunteur" at bounding box center [482, 72] width 110 height 30
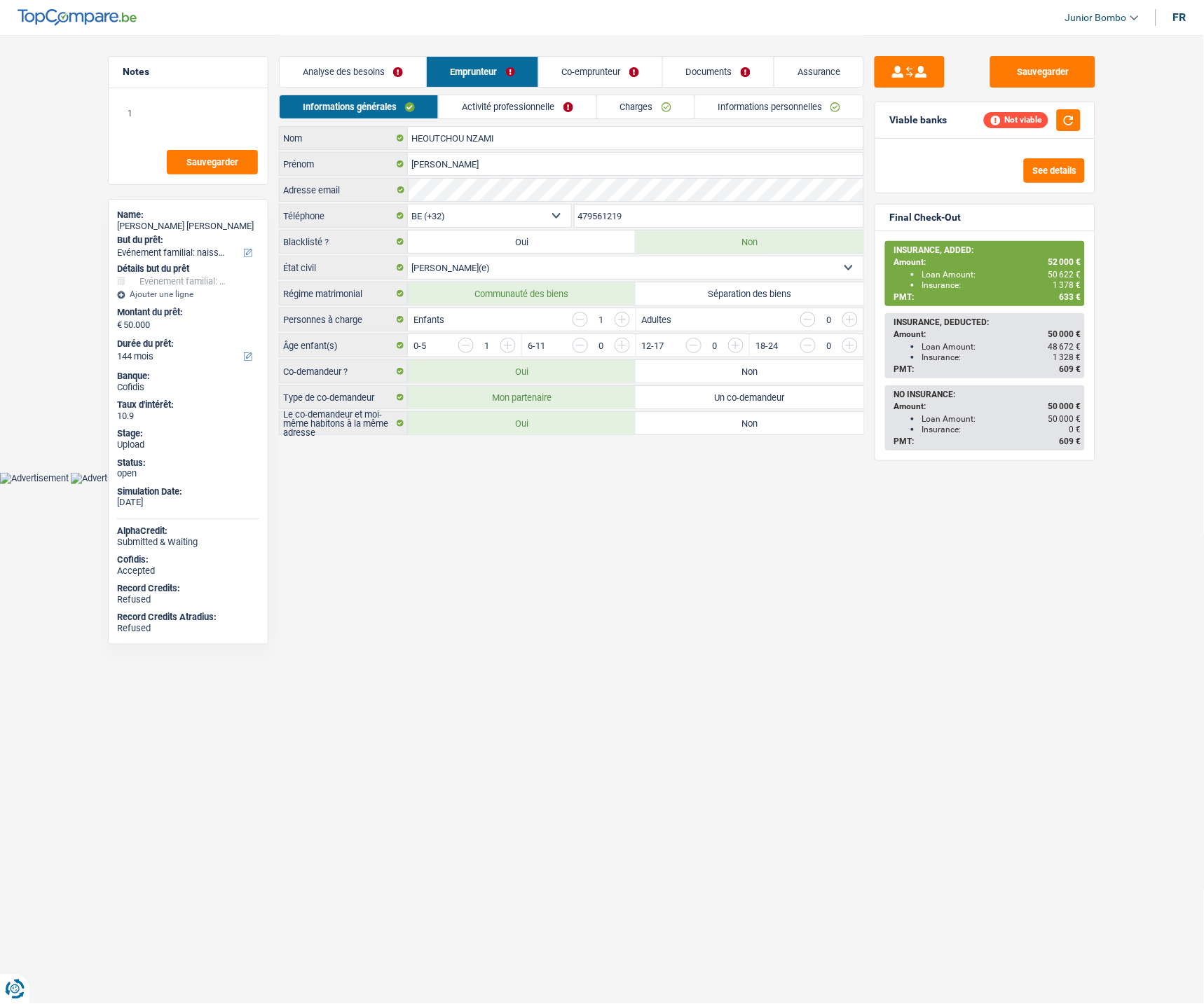
click at [643, 105] on link "Charges" at bounding box center [646, 107] width 98 height 23
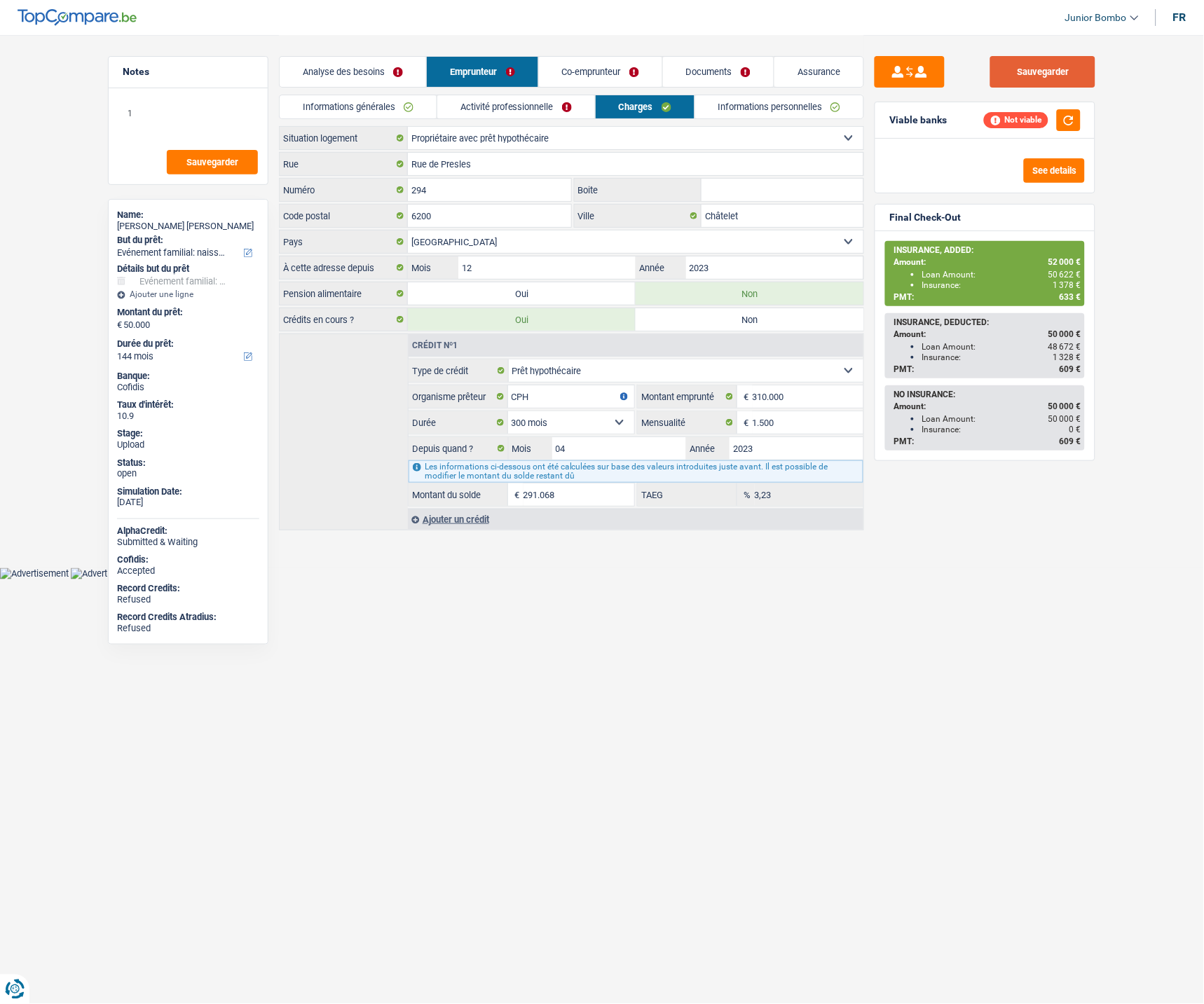
click at [1051, 73] on button "Sauvegarder" at bounding box center [1043, 72] width 105 height 32
